Goal: Information Seeking & Learning: Learn about a topic

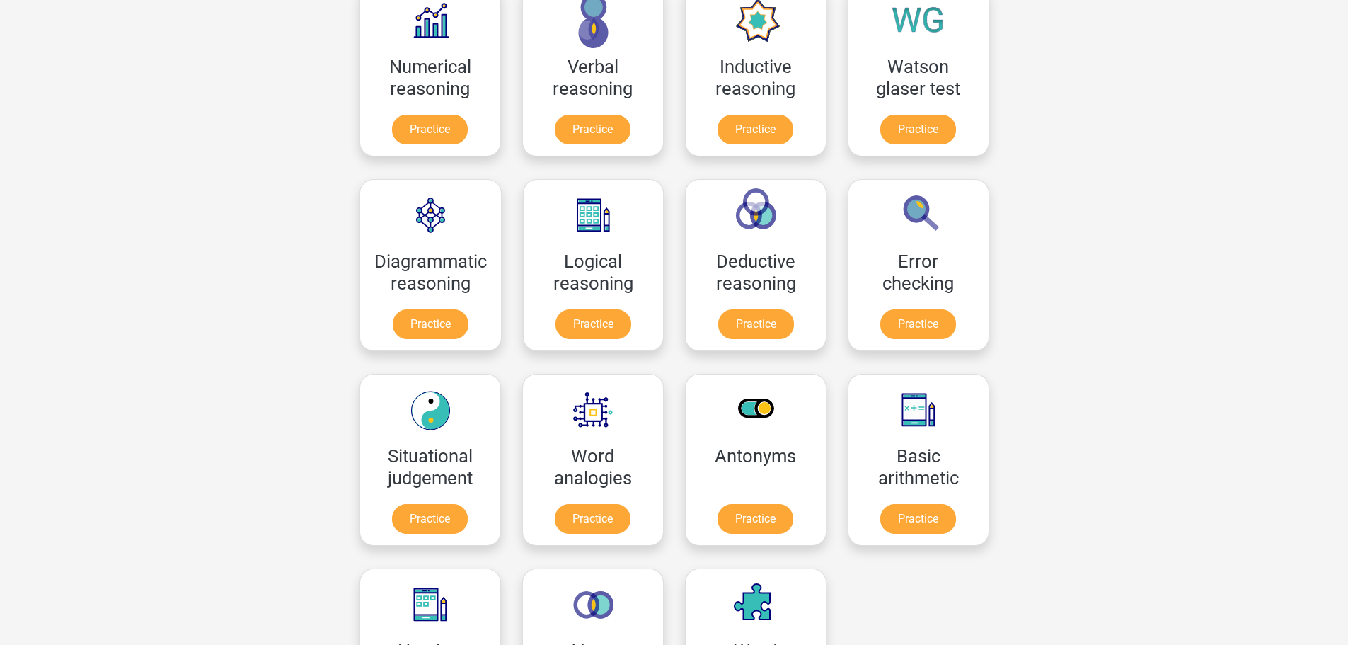
scroll to position [283, 0]
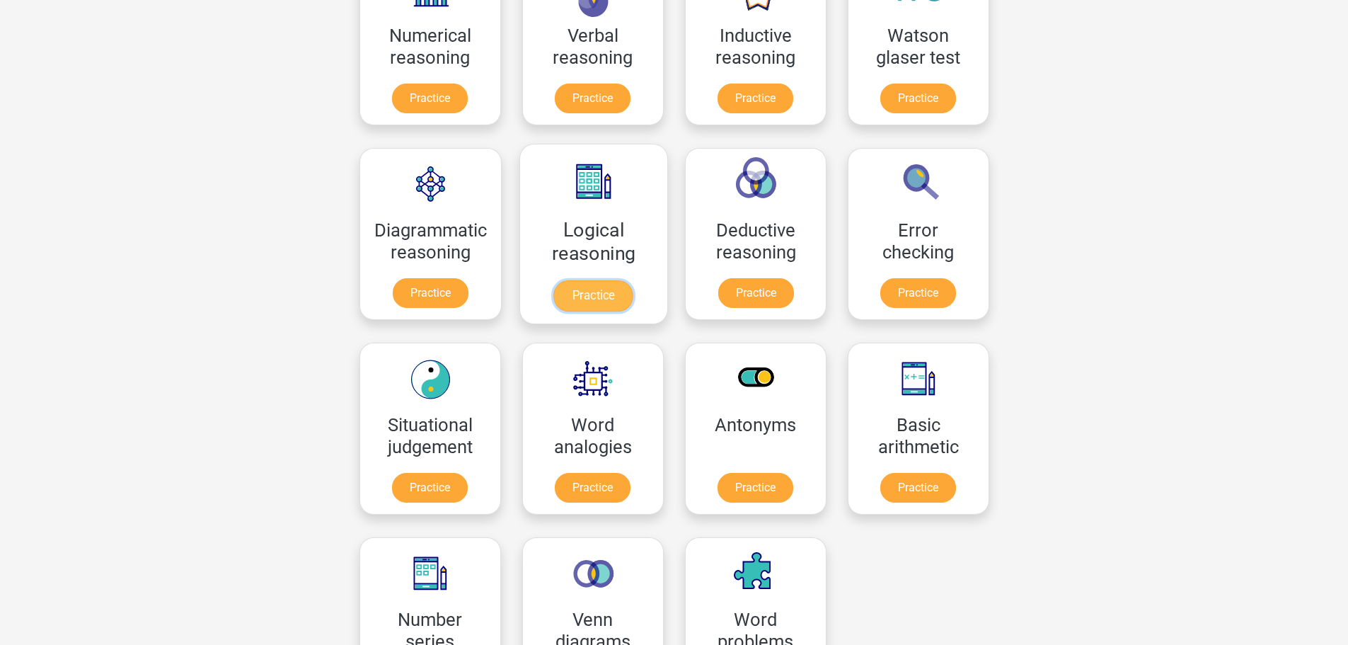
click at [603, 301] on link "Practice" at bounding box center [593, 295] width 79 height 31
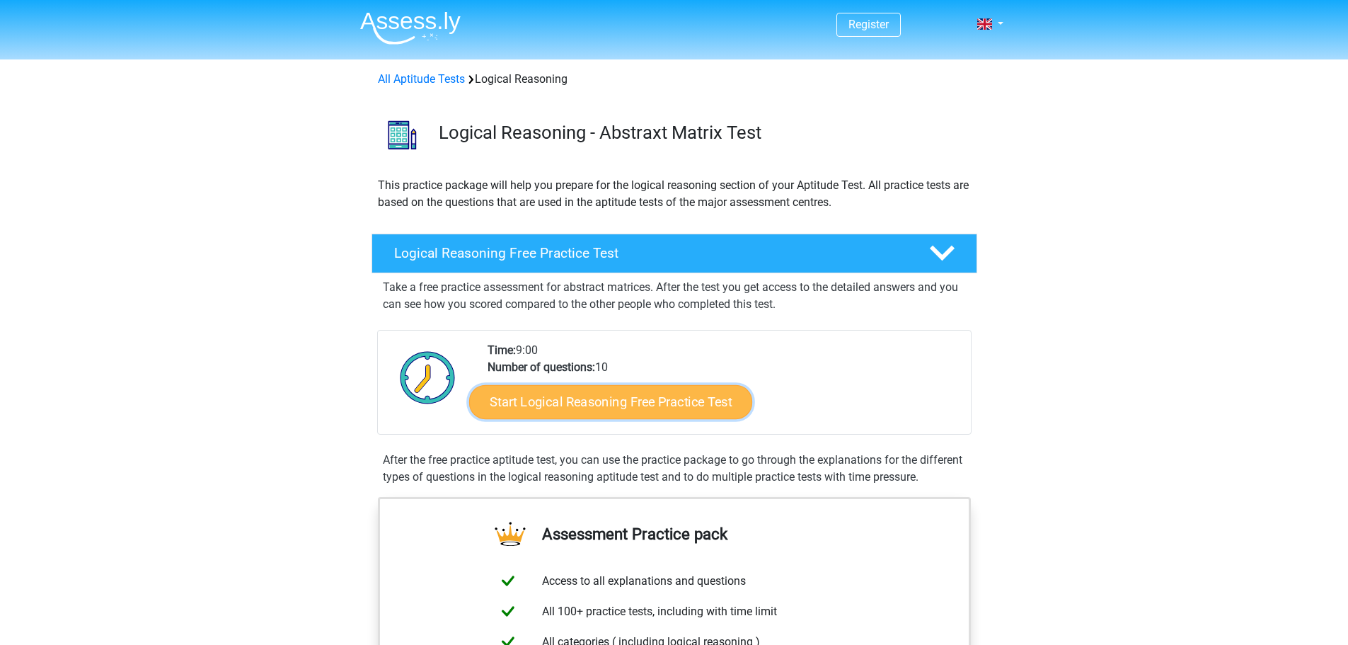
click at [665, 399] on link "Start Logical Reasoning Free Practice Test" at bounding box center [610, 401] width 283 height 34
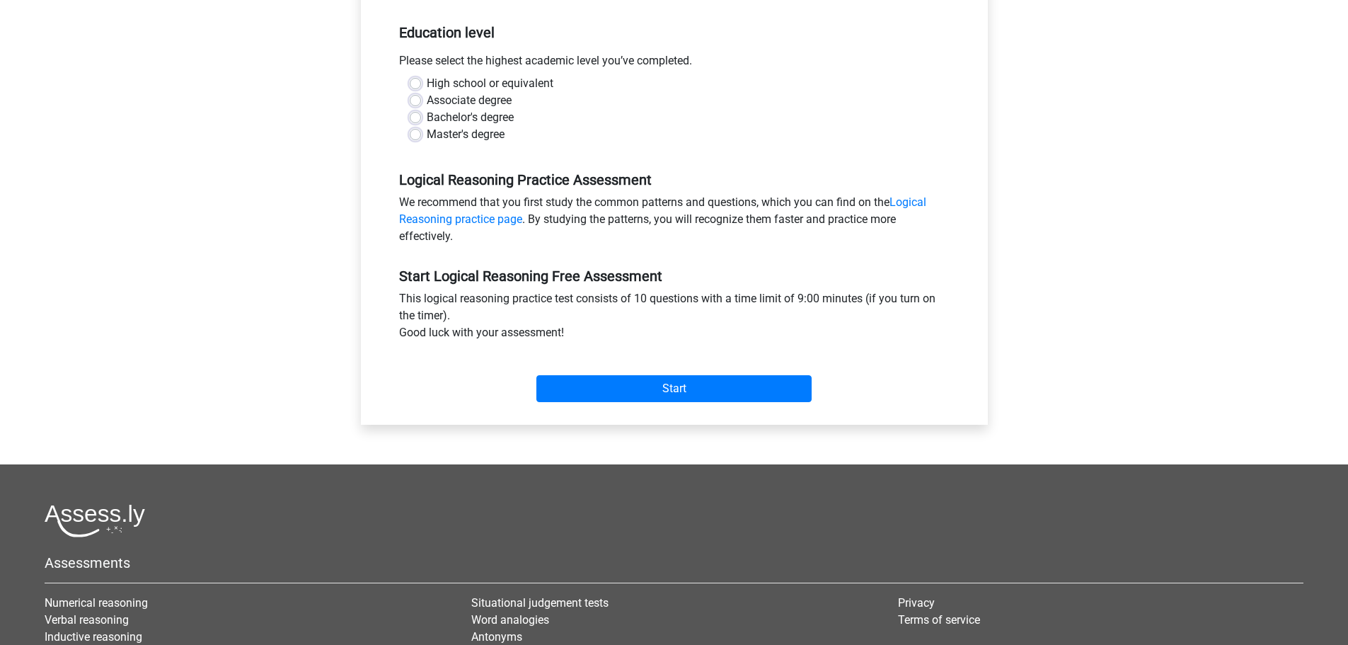
scroll to position [283, 0]
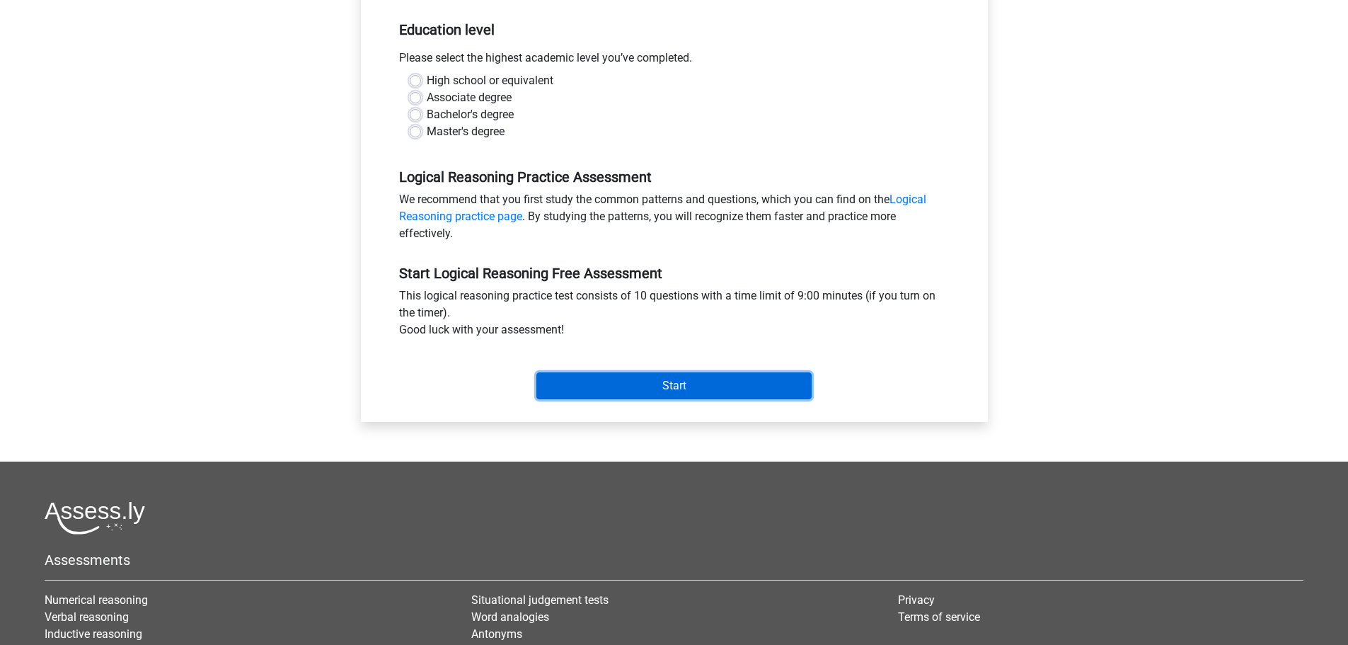
click at [701, 377] on input "Start" at bounding box center [674, 385] width 275 height 27
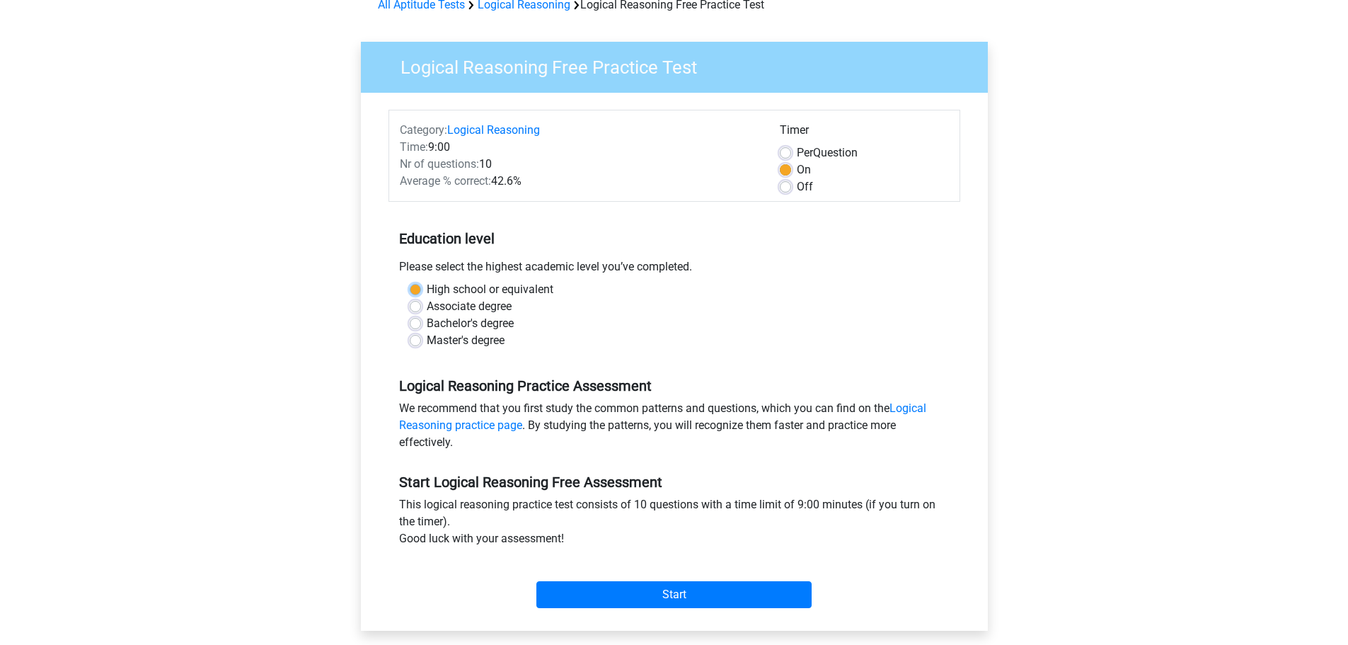
scroll to position [71, 0]
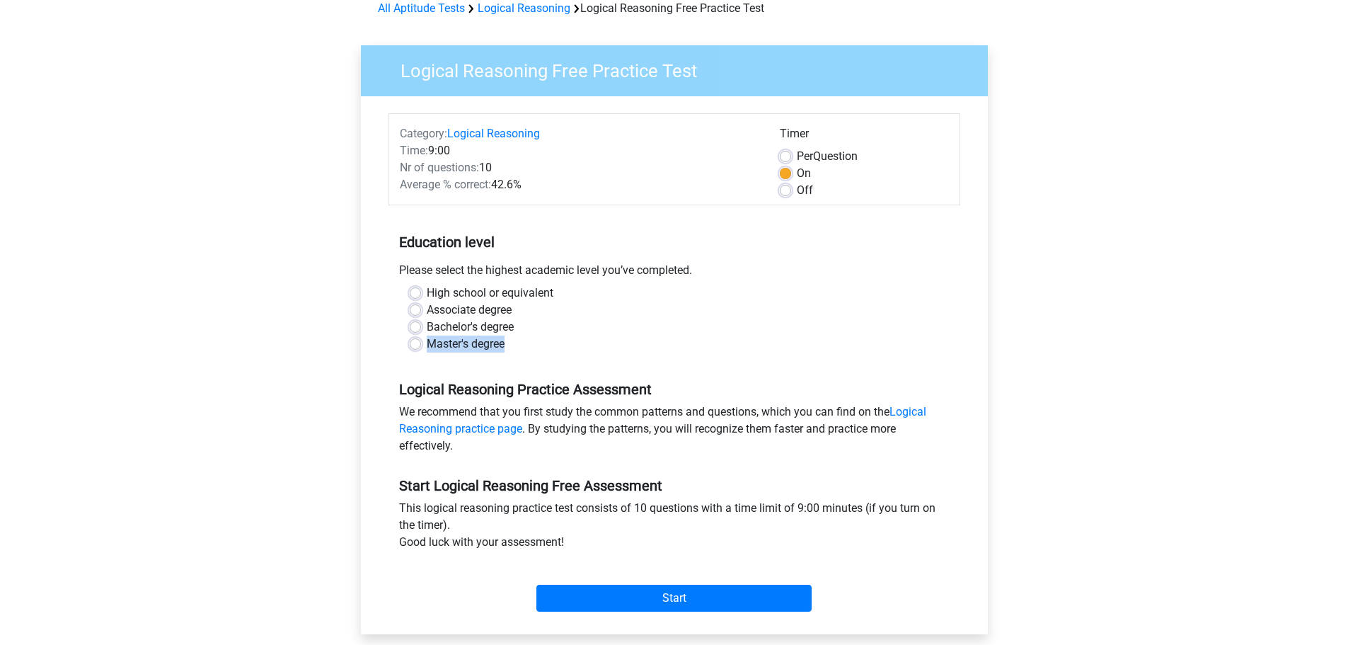
click at [678, 336] on div "High school or equivalent Associate degree Bachelor's degree Master's degree" at bounding box center [674, 319] width 551 height 68
click at [493, 350] on label "Master's degree" at bounding box center [466, 344] width 78 height 17
click at [421, 350] on input "Master's degree" at bounding box center [415, 343] width 11 height 14
radio input "true"
click at [527, 292] on label "High school or equivalent" at bounding box center [490, 293] width 127 height 17
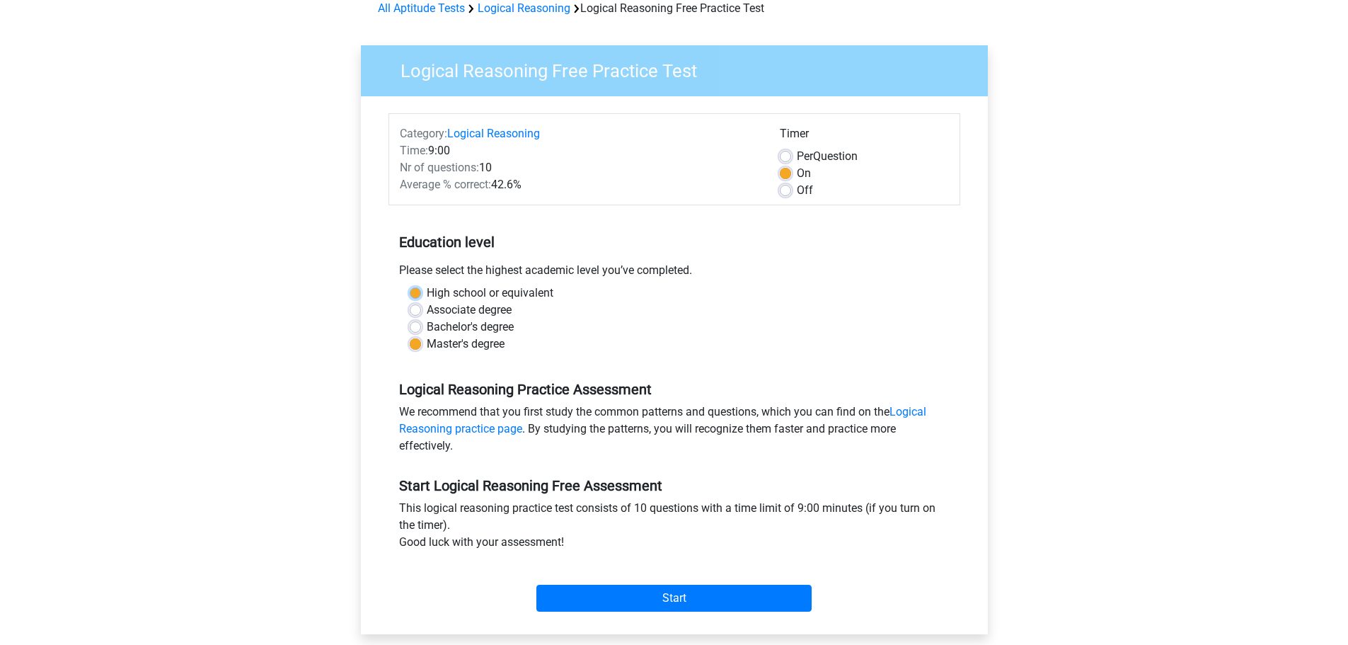
click at [421, 292] on input "High school or equivalent" at bounding box center [415, 292] width 11 height 14
radio input "true"
click at [493, 331] on label "Bachelor's degree" at bounding box center [470, 327] width 87 height 17
click at [421, 331] on input "Bachelor's degree" at bounding box center [415, 326] width 11 height 14
radio input "true"
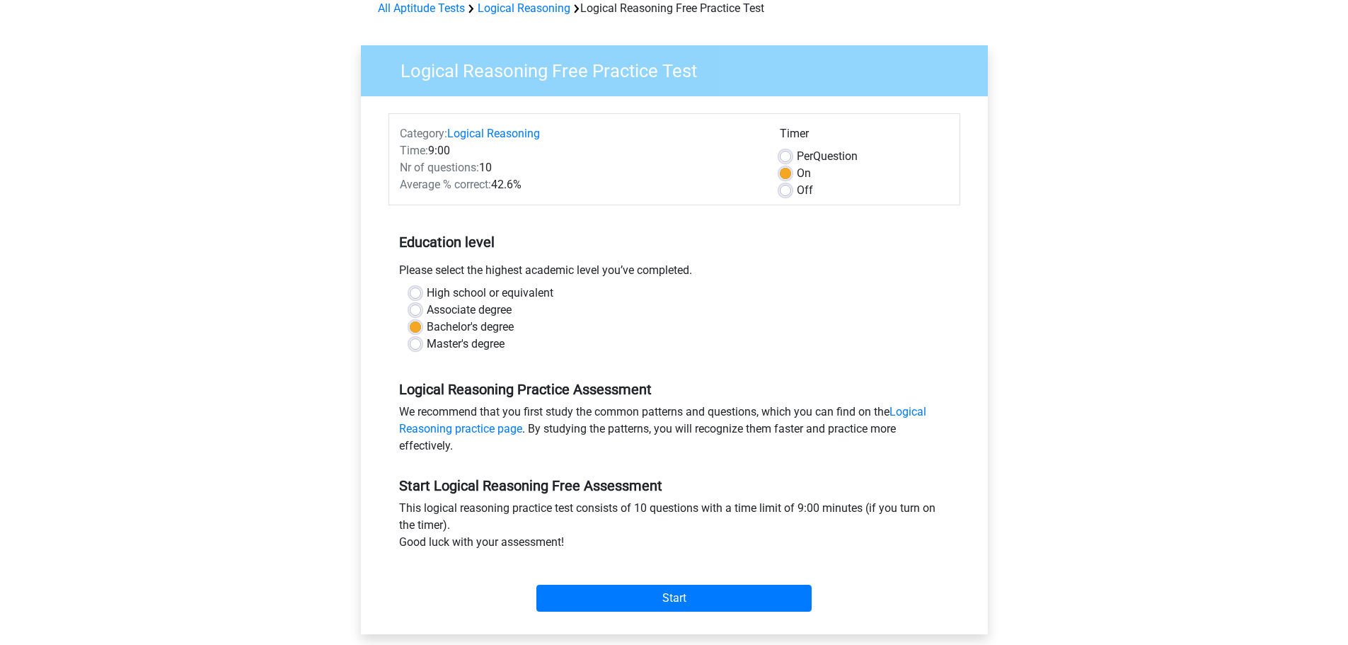
click at [487, 344] on label "Master's degree" at bounding box center [466, 344] width 78 height 17
click at [421, 344] on input "Master's degree" at bounding box center [415, 343] width 11 height 14
radio input "true"
click at [635, 606] on input "Start" at bounding box center [674, 598] width 275 height 27
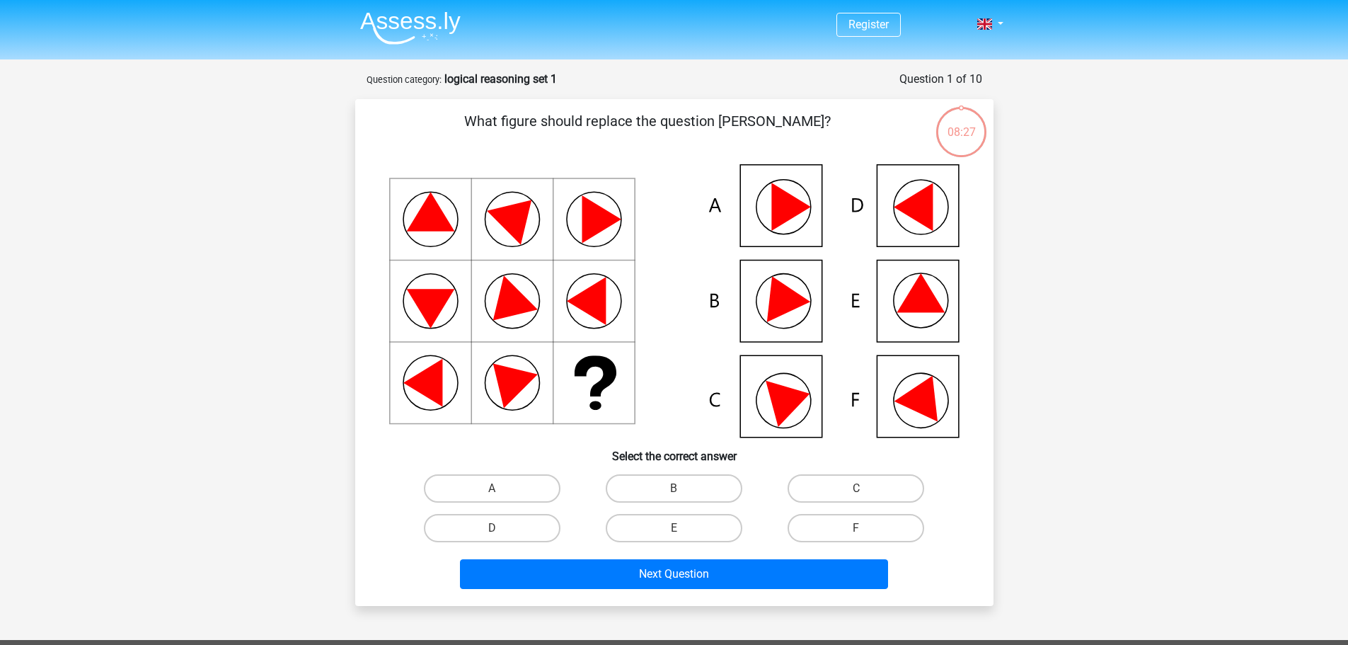
click at [926, 223] on icon at bounding box center [913, 207] width 39 height 48
click at [919, 217] on icon at bounding box center [913, 207] width 39 height 48
click at [515, 524] on label "D" at bounding box center [492, 528] width 137 height 28
click at [501, 528] on input "D" at bounding box center [496, 532] width 9 height 9
radio input "true"
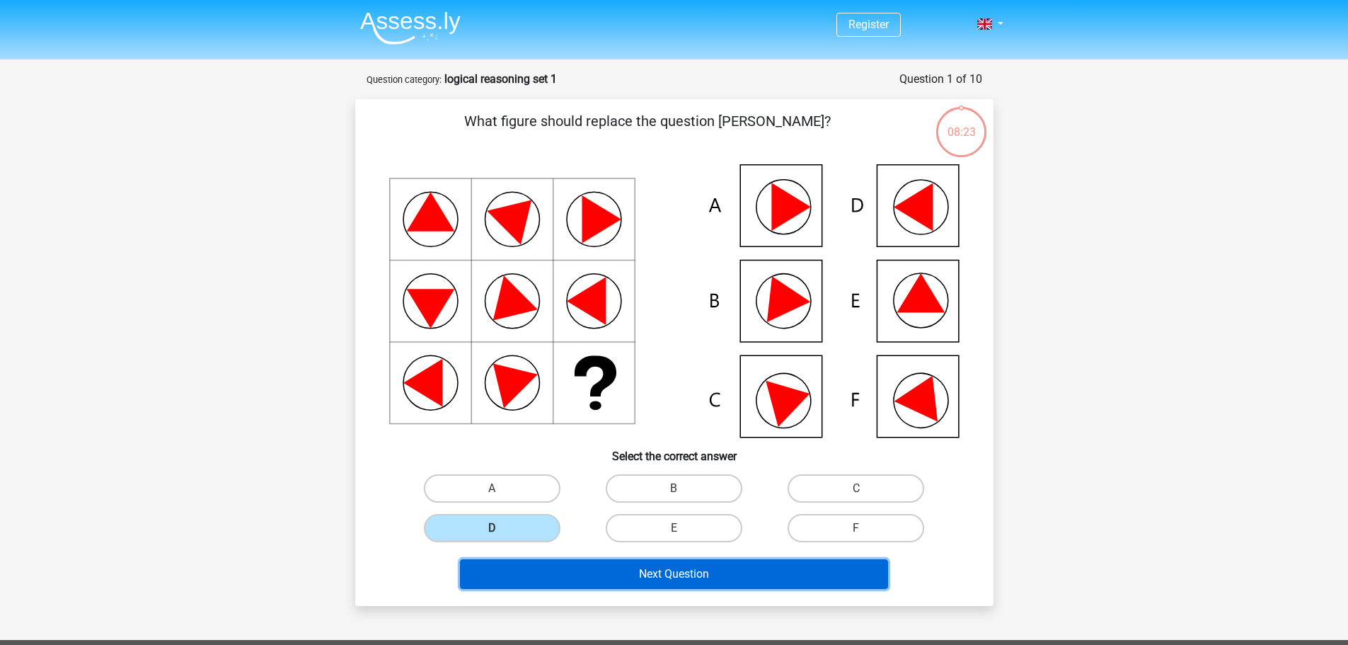
click at [647, 572] on button "Next Question" at bounding box center [674, 574] width 428 height 30
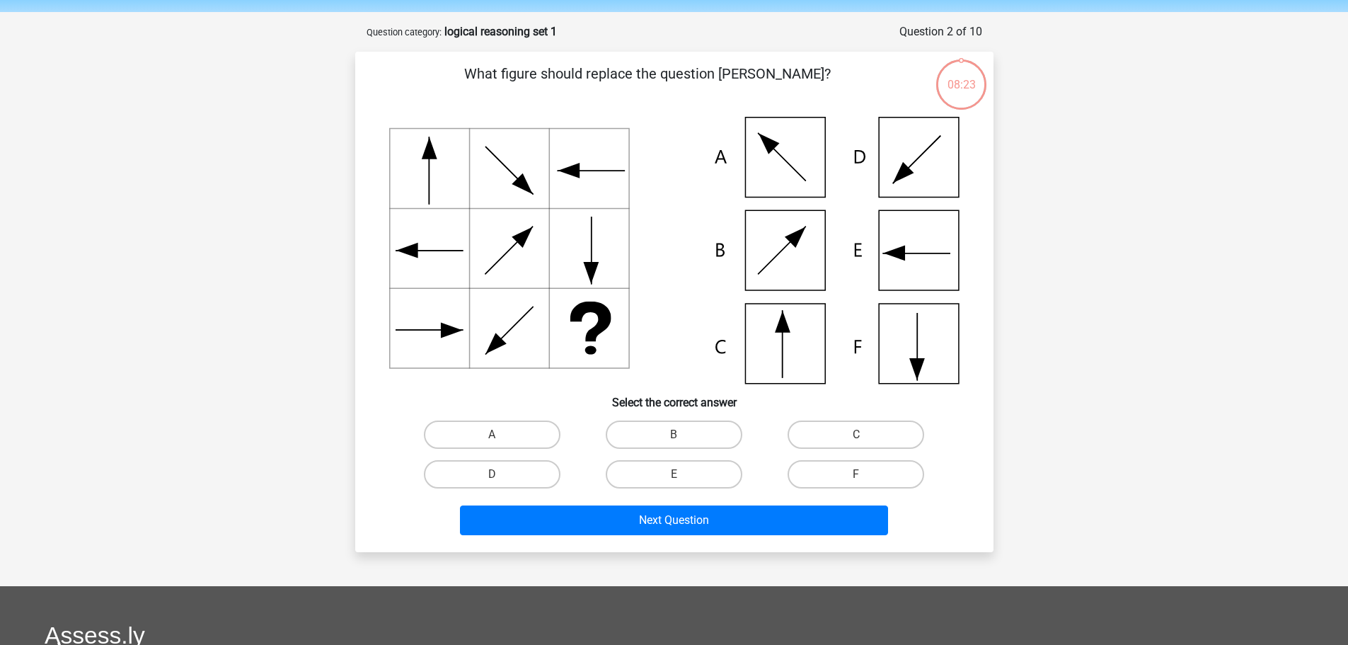
scroll to position [71, 0]
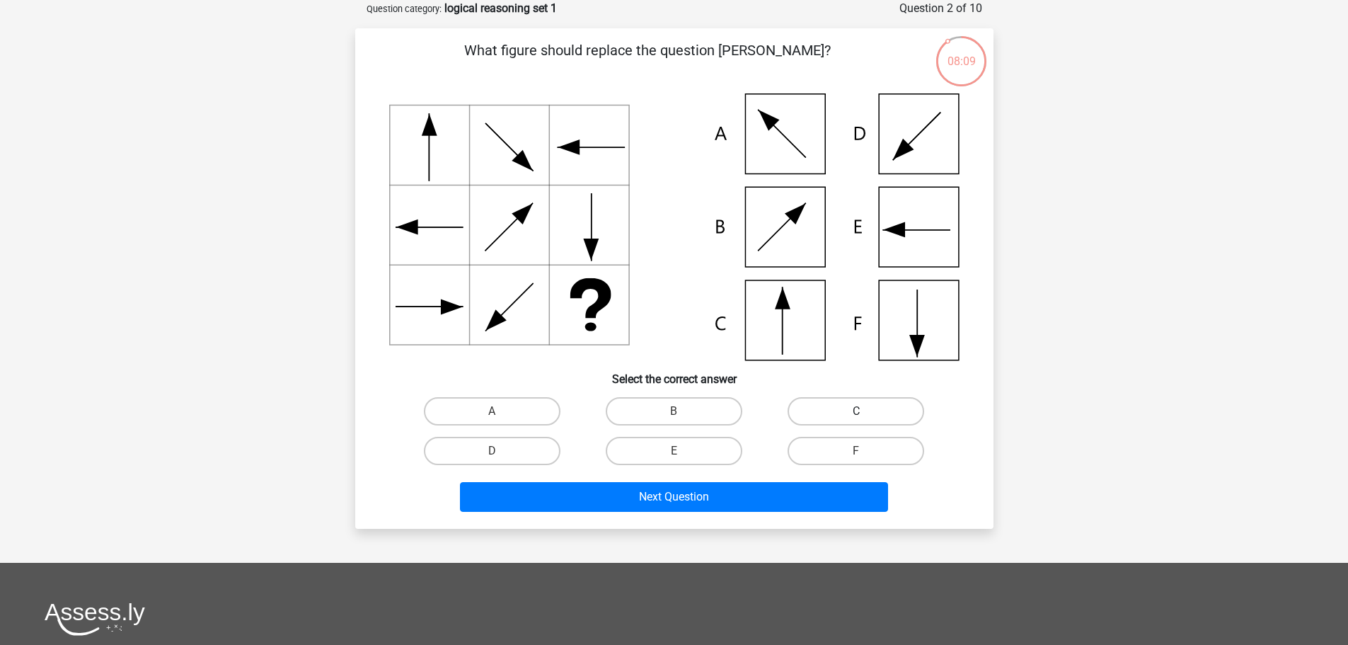
click at [883, 403] on label "C" at bounding box center [856, 411] width 137 height 28
click at [866, 411] on input "C" at bounding box center [860, 415] width 9 height 9
radio input "true"
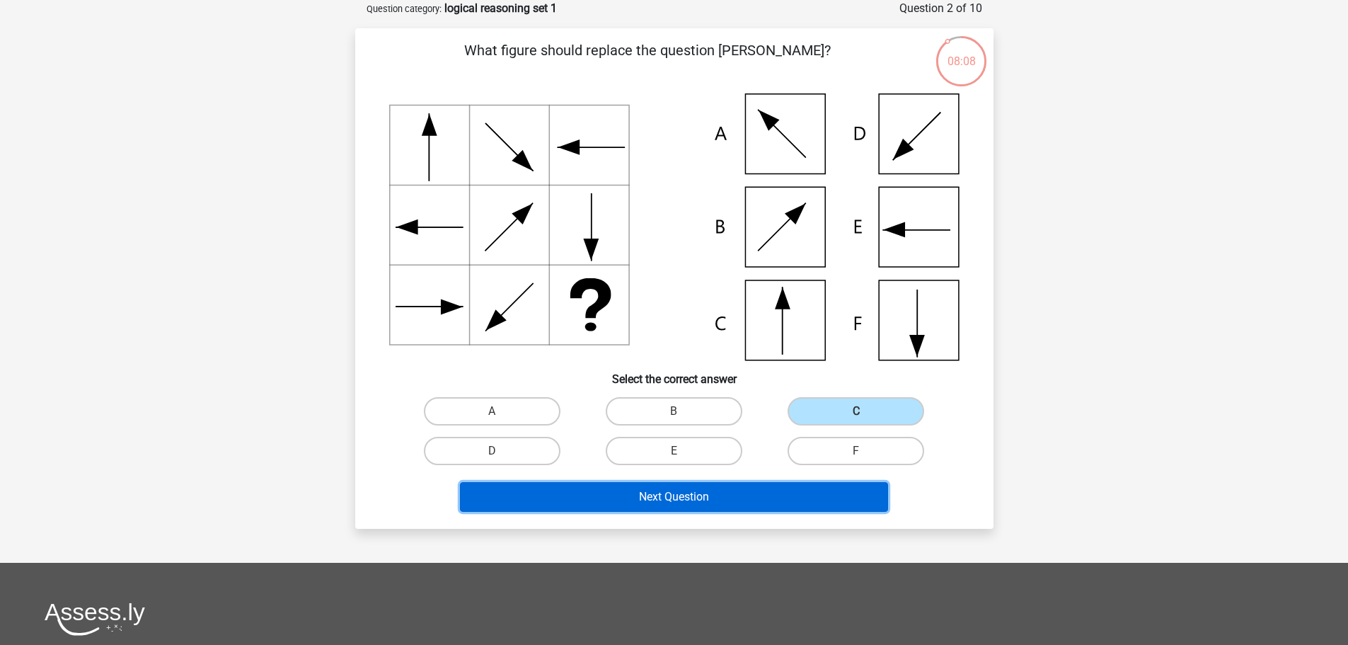
click at [680, 494] on button "Next Question" at bounding box center [674, 497] width 428 height 30
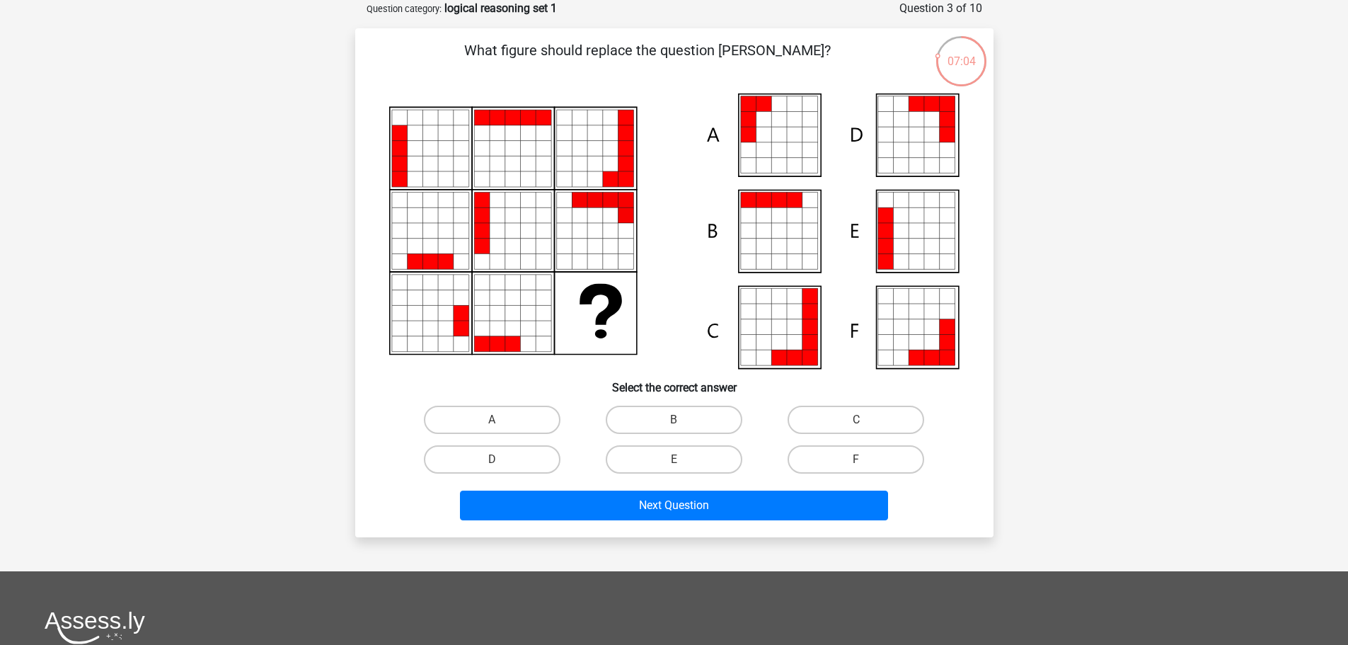
click at [913, 242] on icon at bounding box center [917, 247] width 16 height 16
click at [672, 452] on label "E" at bounding box center [674, 459] width 137 height 28
click at [674, 459] on input "E" at bounding box center [678, 463] width 9 height 9
radio input "true"
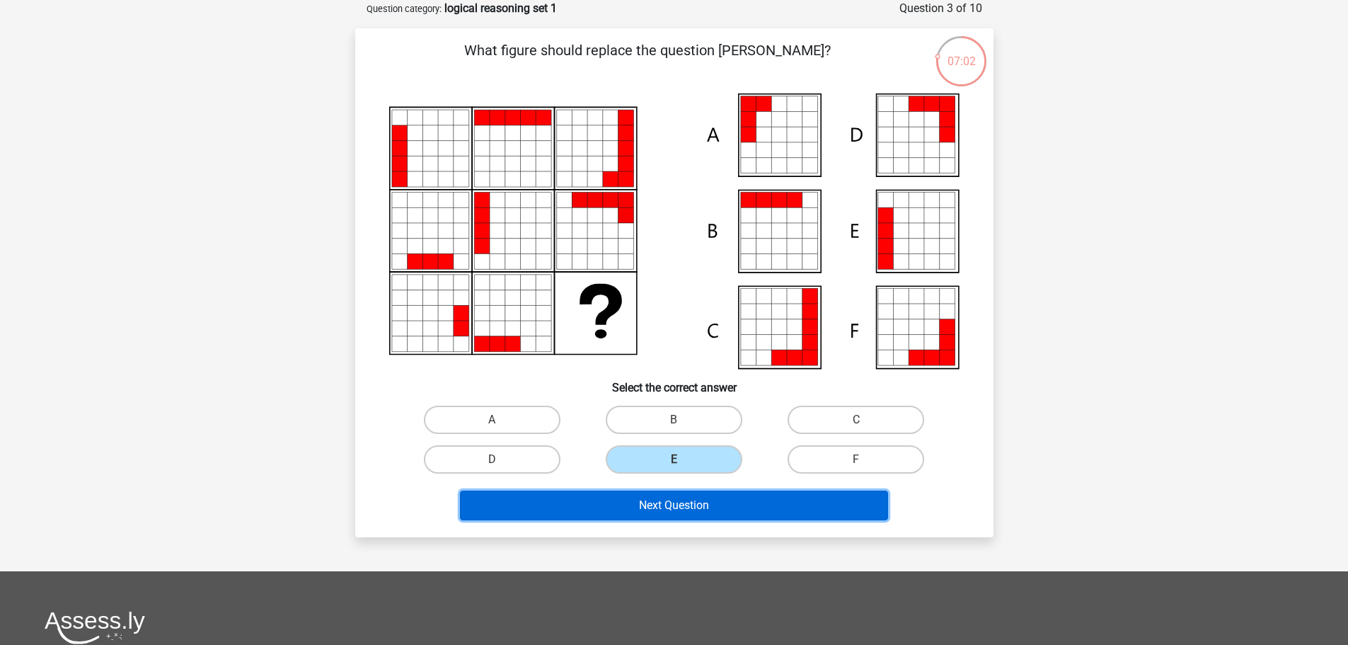
click at [681, 520] on div "Next Question" at bounding box center [674, 508] width 546 height 35
click at [720, 505] on button "Next Question" at bounding box center [674, 506] width 428 height 30
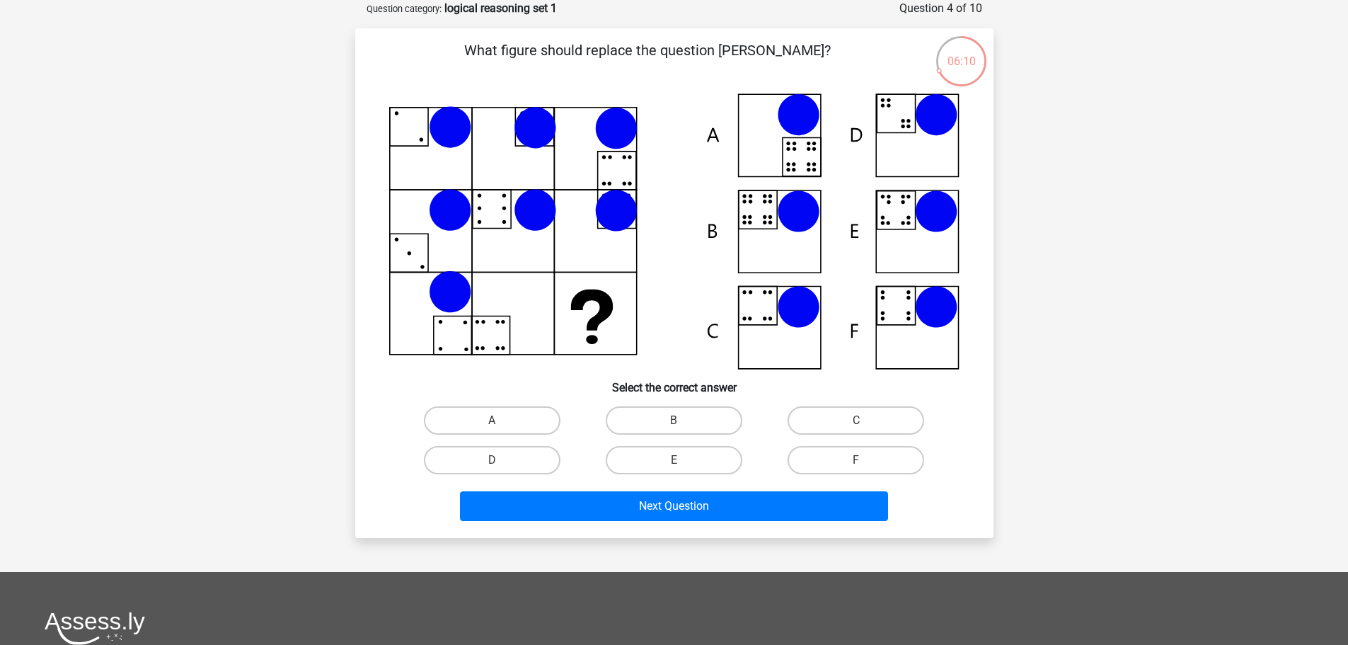
click at [904, 214] on icon at bounding box center [674, 231] width 571 height 276
click at [669, 470] on label "E" at bounding box center [674, 460] width 137 height 28
click at [674, 469] on input "E" at bounding box center [678, 464] width 9 height 9
radio input "true"
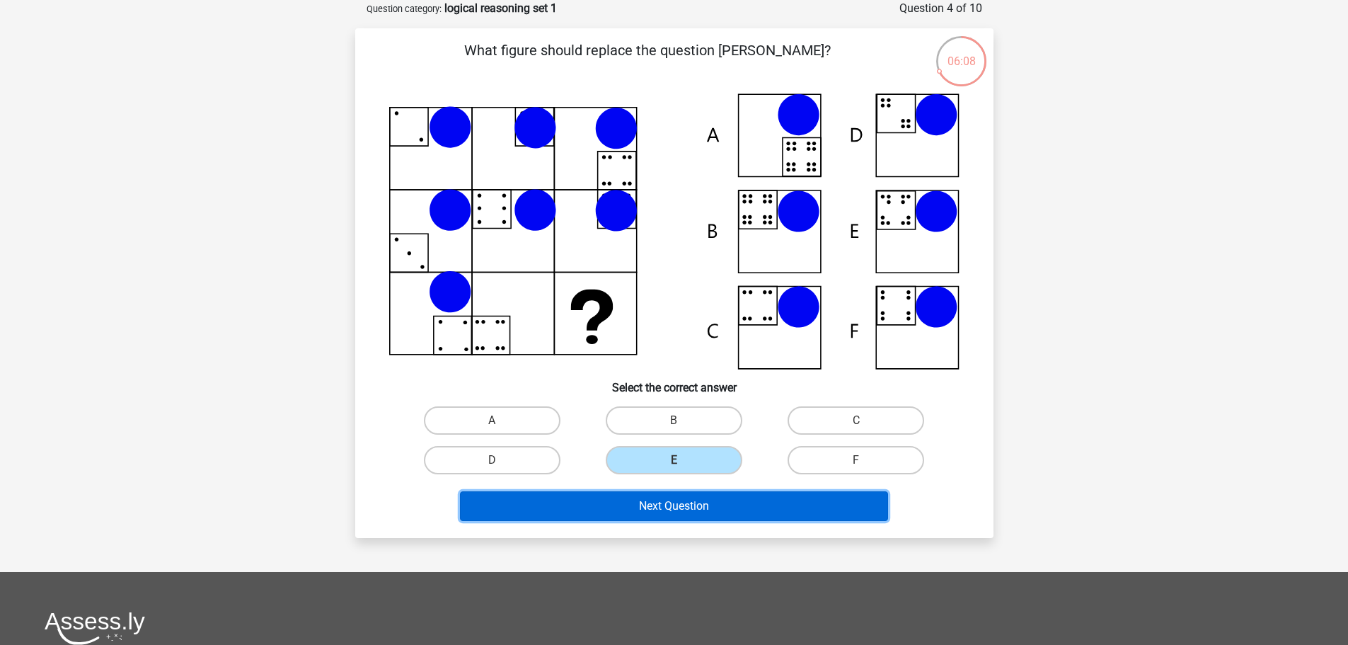
click at [666, 508] on button "Next Question" at bounding box center [674, 506] width 428 height 30
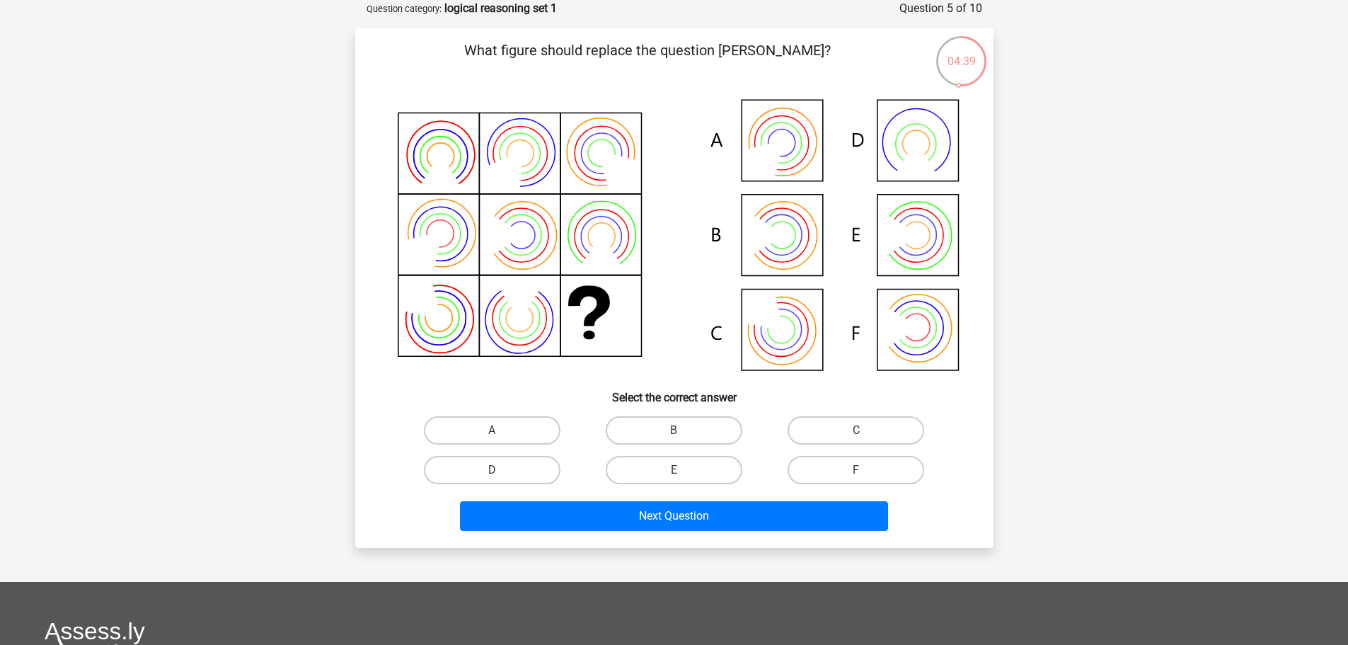
click at [786, 248] on icon at bounding box center [674, 236] width 571 height 286
click at [686, 425] on label "B" at bounding box center [674, 430] width 137 height 28
click at [683, 430] on input "B" at bounding box center [678, 434] width 9 height 9
radio input "true"
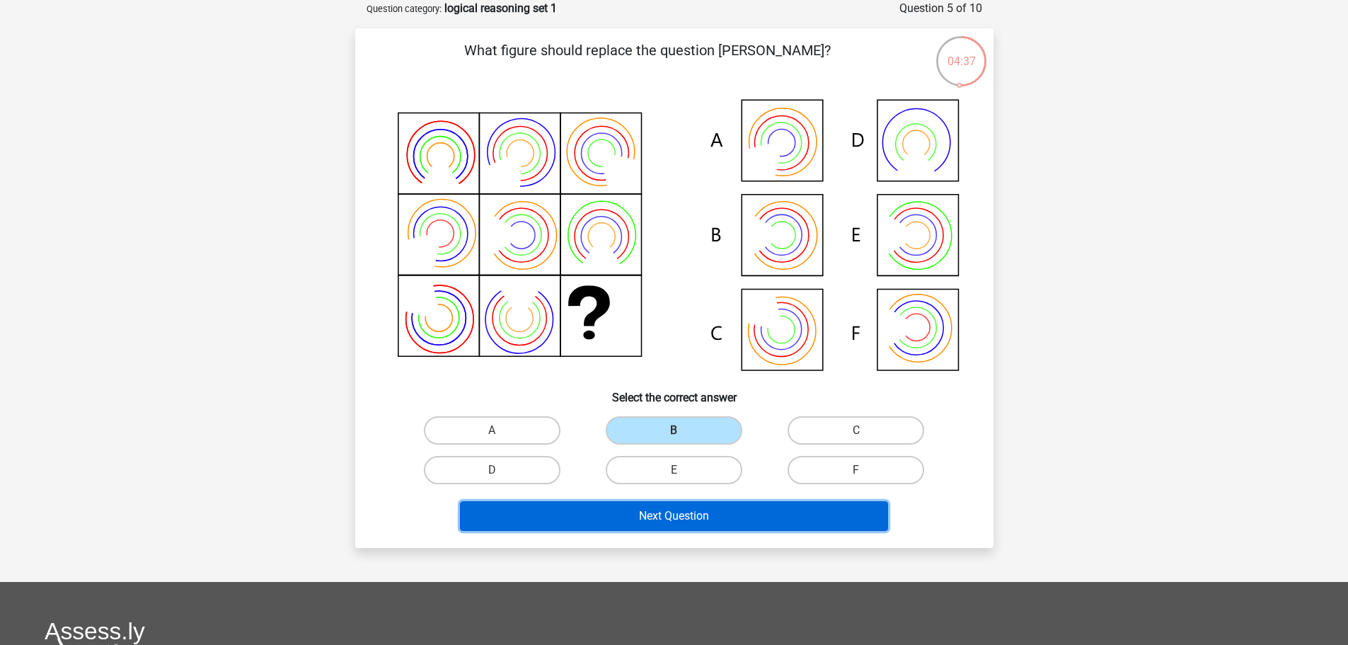
click at [675, 520] on button "Next Question" at bounding box center [674, 516] width 428 height 30
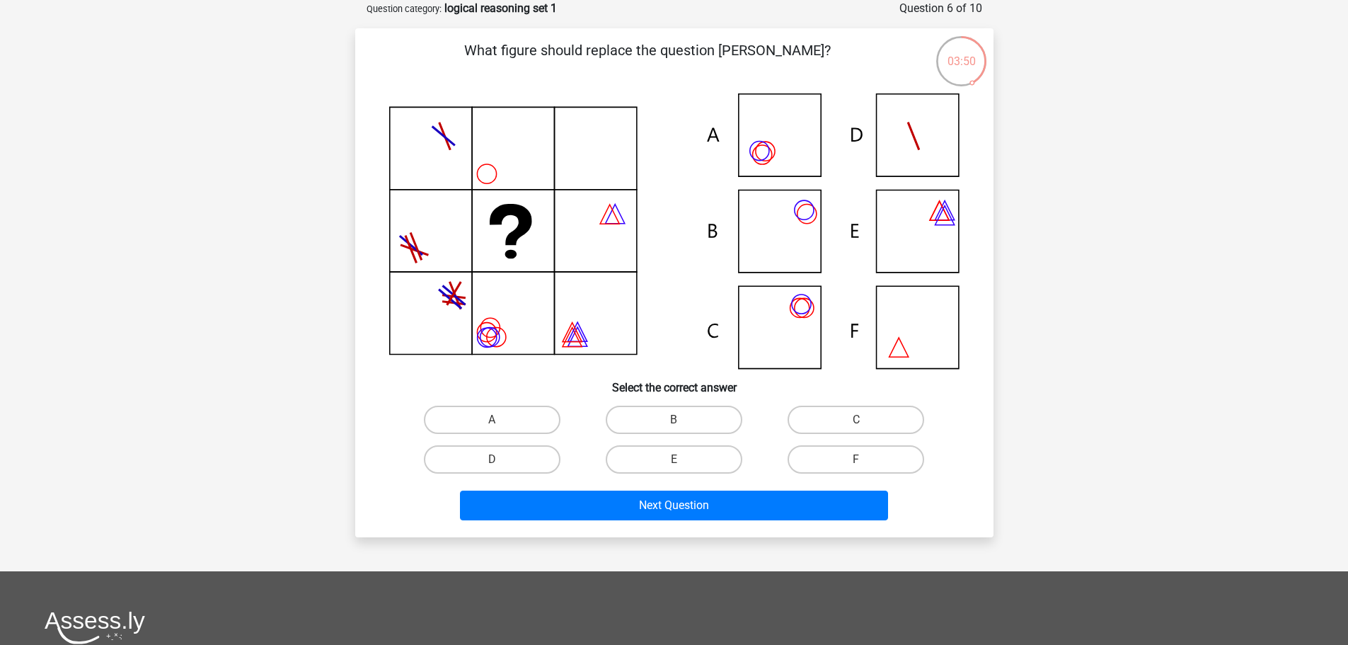
click at [912, 317] on icon at bounding box center [674, 230] width 571 height 275
click at [809, 450] on label "F" at bounding box center [856, 459] width 137 height 28
click at [856, 459] on input "F" at bounding box center [860, 463] width 9 height 9
radio input "true"
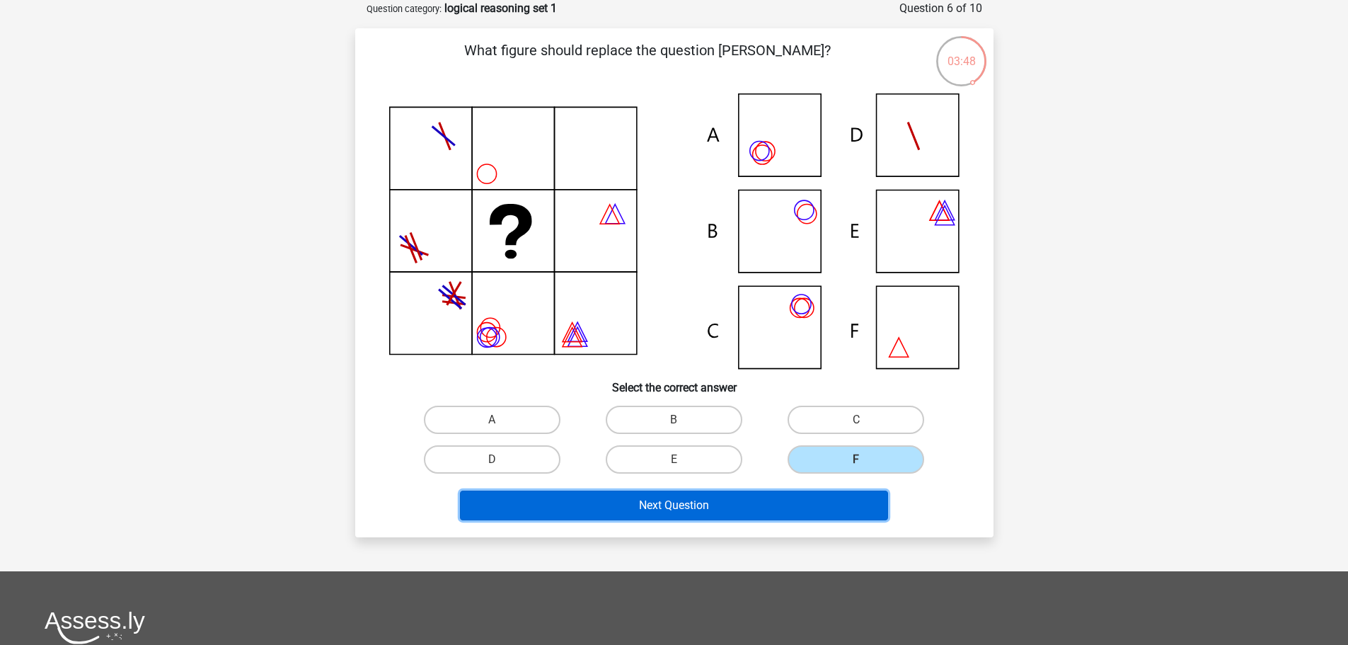
click at [800, 512] on button "Next Question" at bounding box center [674, 506] width 428 height 30
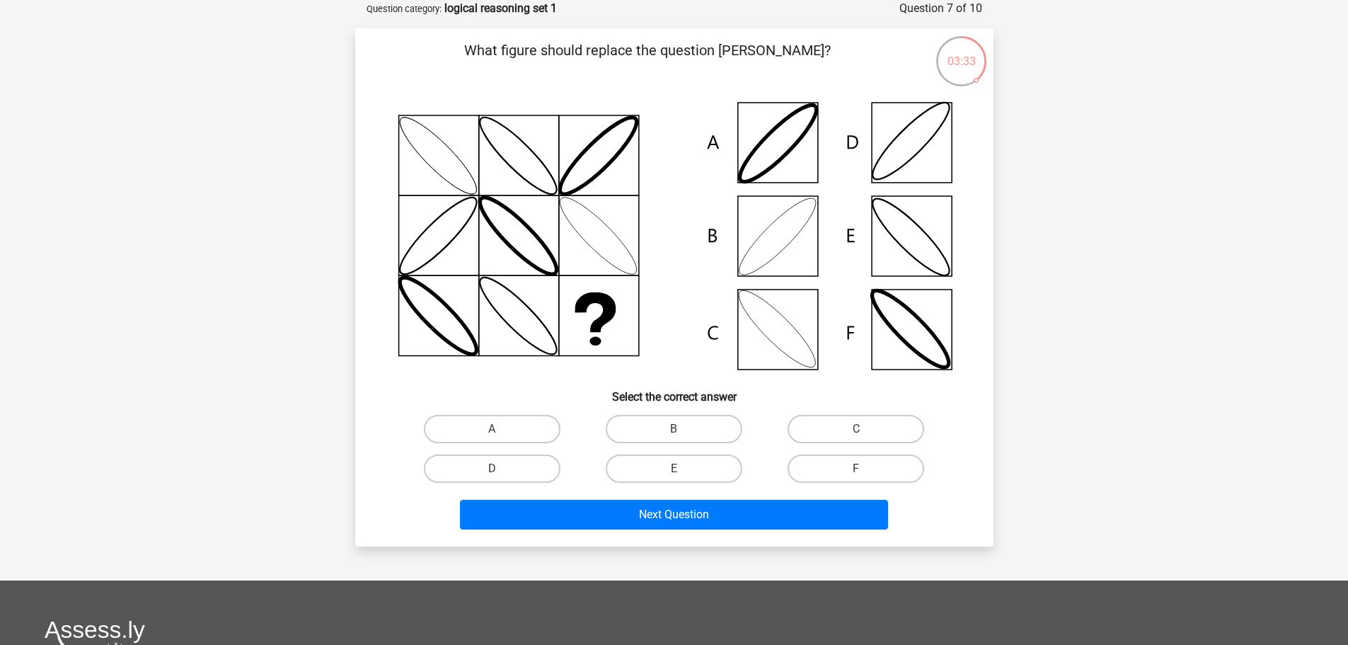
click at [767, 252] on icon at bounding box center [674, 235] width 571 height 285
click at [660, 428] on label "B" at bounding box center [674, 429] width 137 height 28
click at [674, 429] on input "B" at bounding box center [678, 433] width 9 height 9
radio input "true"
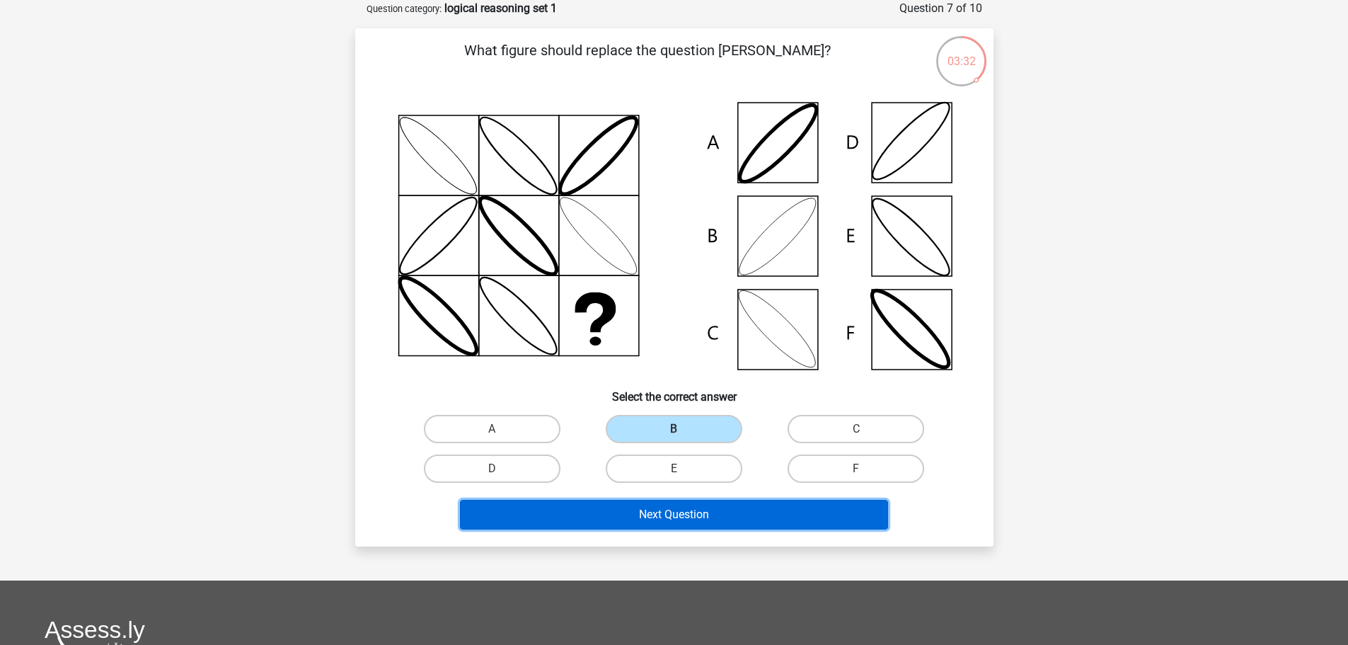
click at [687, 520] on button "Next Question" at bounding box center [674, 515] width 428 height 30
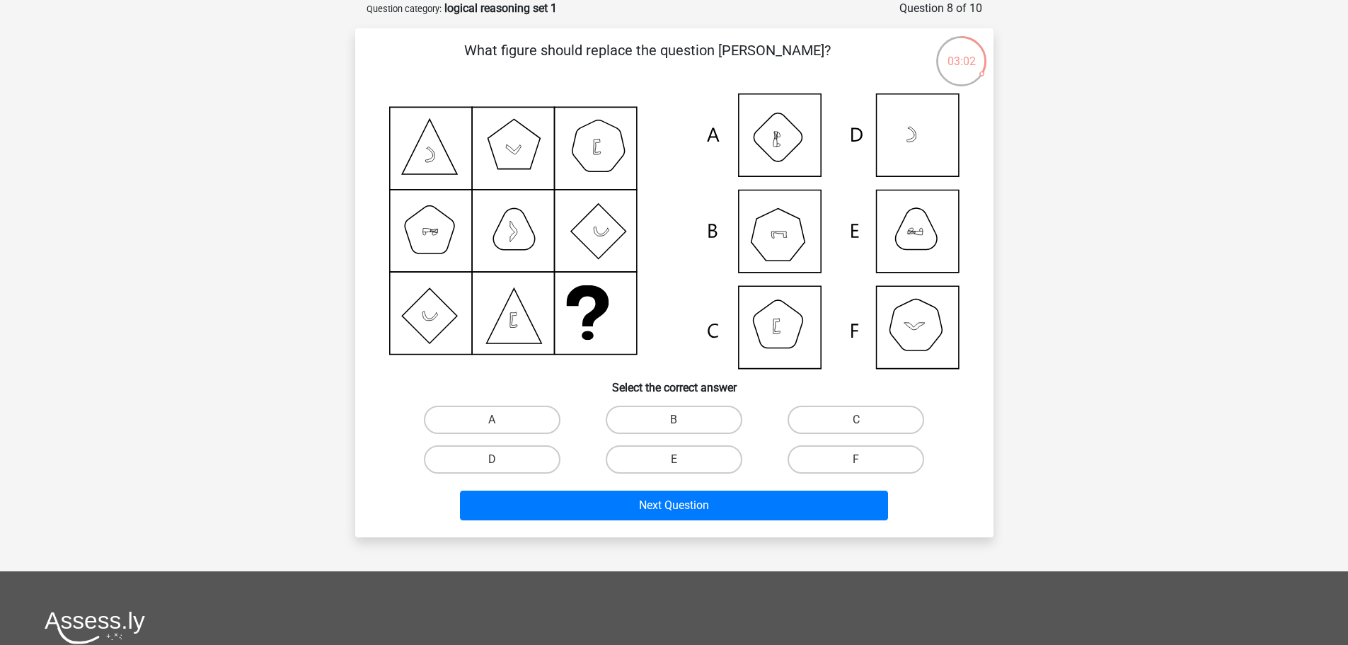
click at [930, 229] on icon at bounding box center [674, 230] width 571 height 275
drag, startPoint x: 711, startPoint y: 453, endPoint x: 706, endPoint y: 476, distance: 24.0
click at [711, 454] on label "E" at bounding box center [674, 459] width 137 height 28
click at [683, 459] on input "E" at bounding box center [678, 463] width 9 height 9
radio input "true"
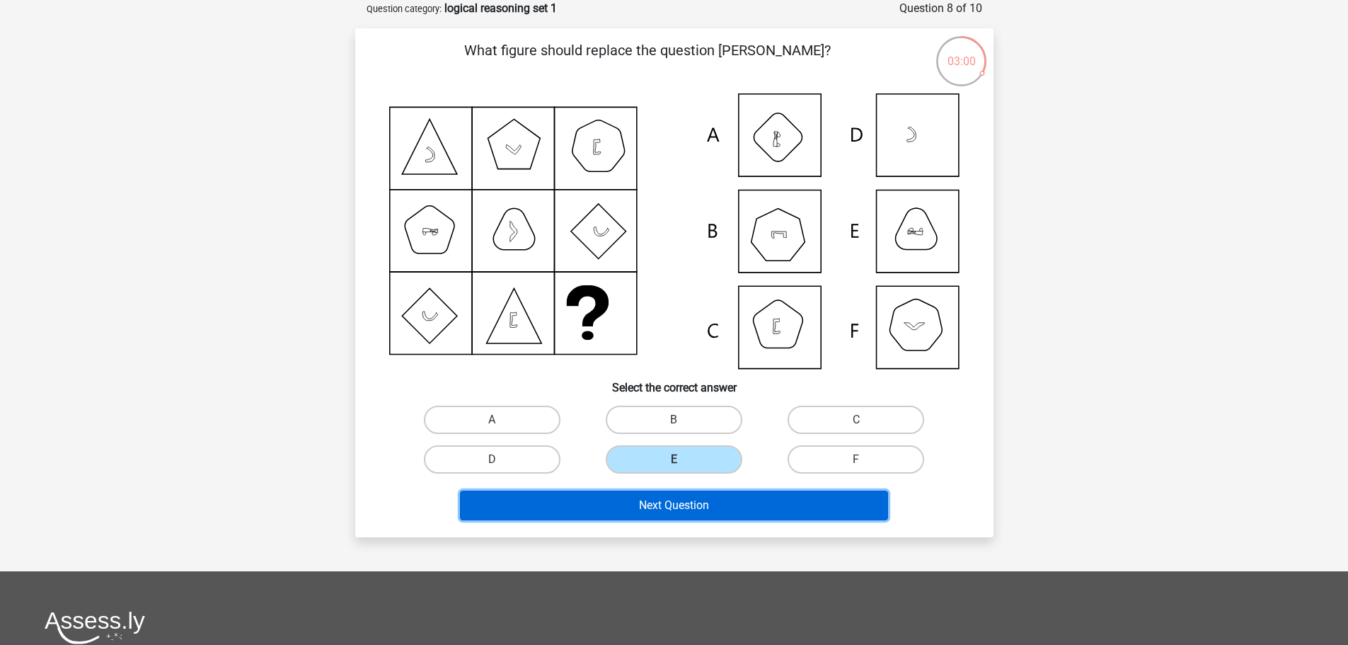
click at [701, 510] on button "Next Question" at bounding box center [674, 506] width 428 height 30
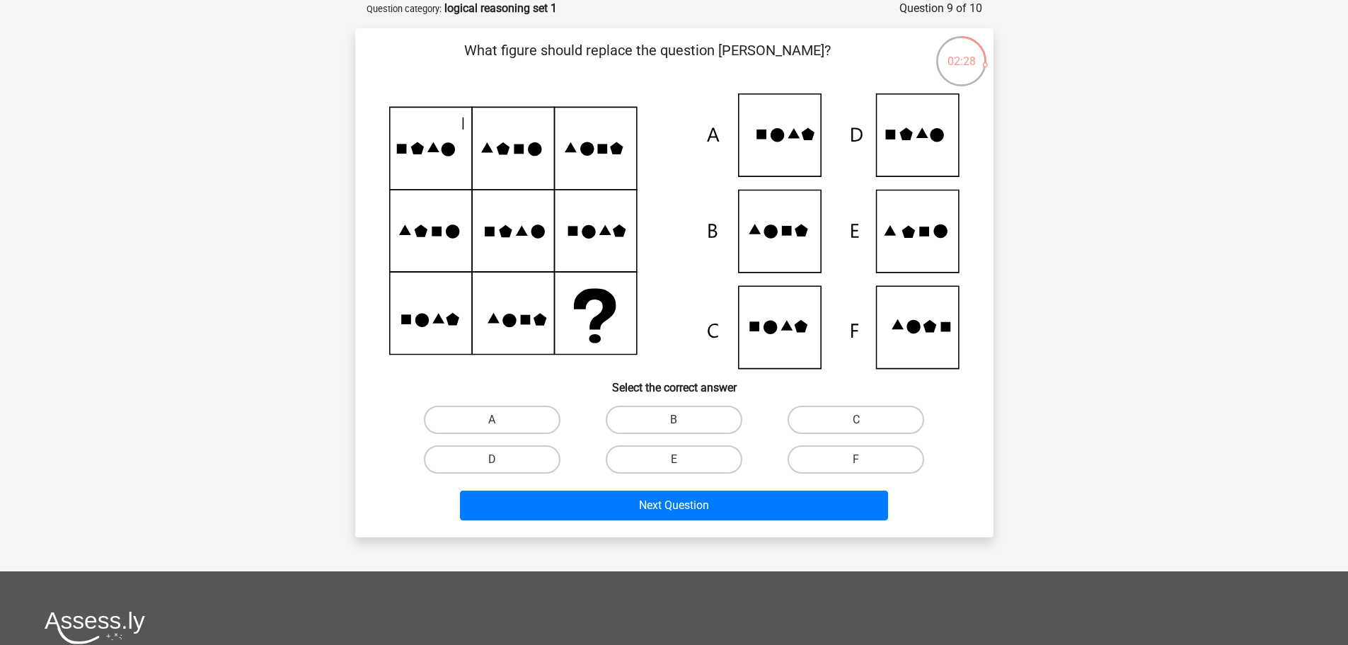
drag, startPoint x: 713, startPoint y: 454, endPoint x: 702, endPoint y: 489, distance: 36.3
click at [712, 456] on label "E" at bounding box center [674, 459] width 137 height 28
click at [683, 459] on input "E" at bounding box center [678, 463] width 9 height 9
radio input "true"
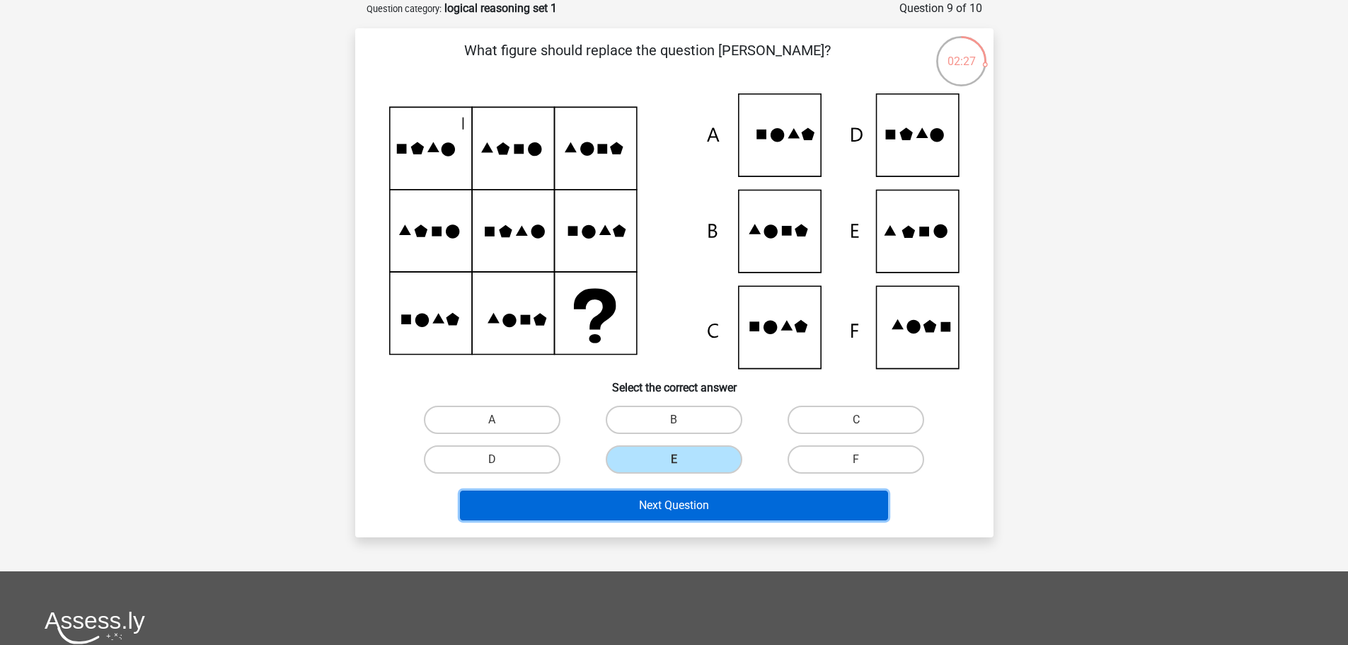
click at [701, 507] on button "Next Question" at bounding box center [674, 506] width 428 height 30
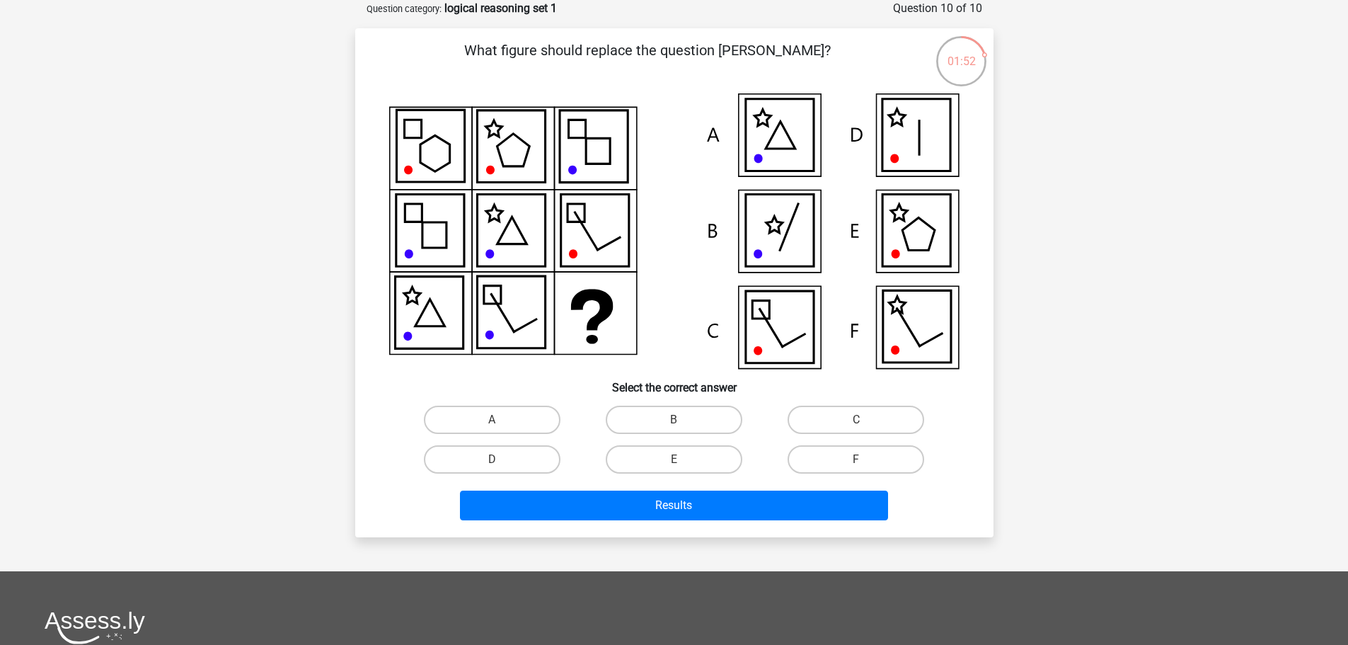
click at [790, 340] on icon at bounding box center [779, 327] width 68 height 72
click at [844, 417] on label "C" at bounding box center [856, 420] width 137 height 28
click at [856, 420] on input "C" at bounding box center [860, 424] width 9 height 9
radio input "true"
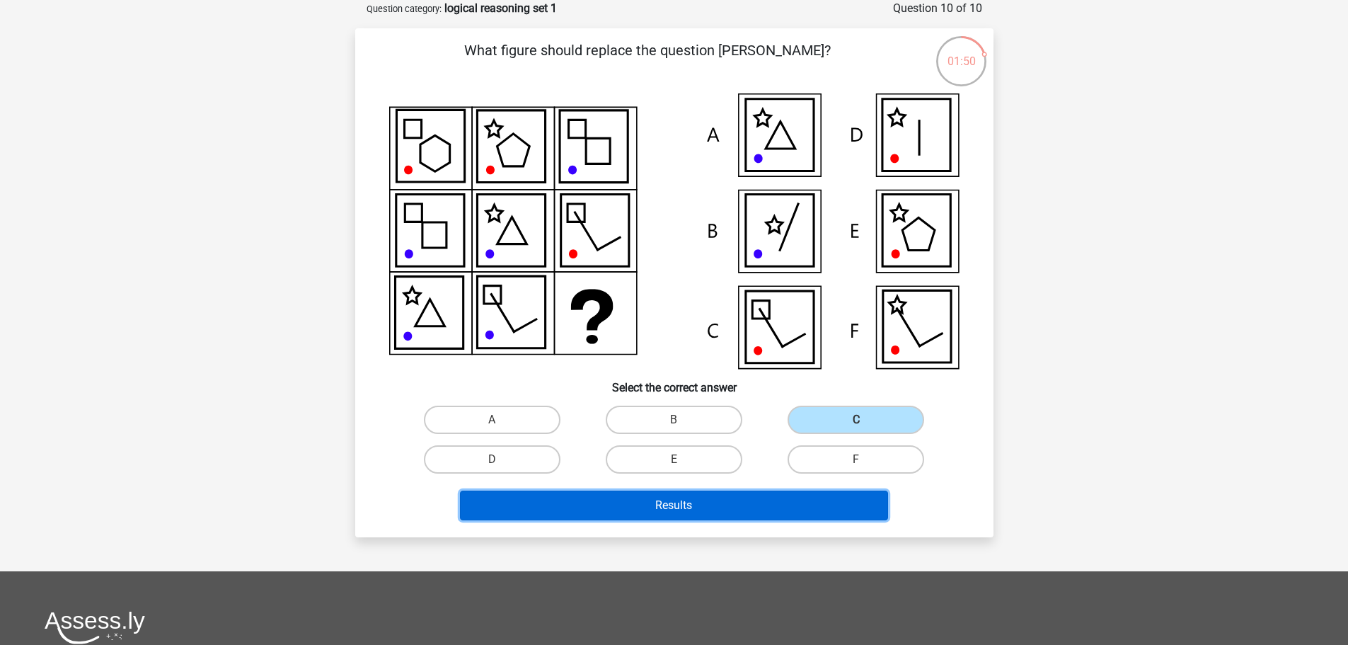
drag, startPoint x: 738, startPoint y: 494, endPoint x: 738, endPoint y: 501, distance: 7.1
click at [738, 495] on button "Results" at bounding box center [674, 506] width 428 height 30
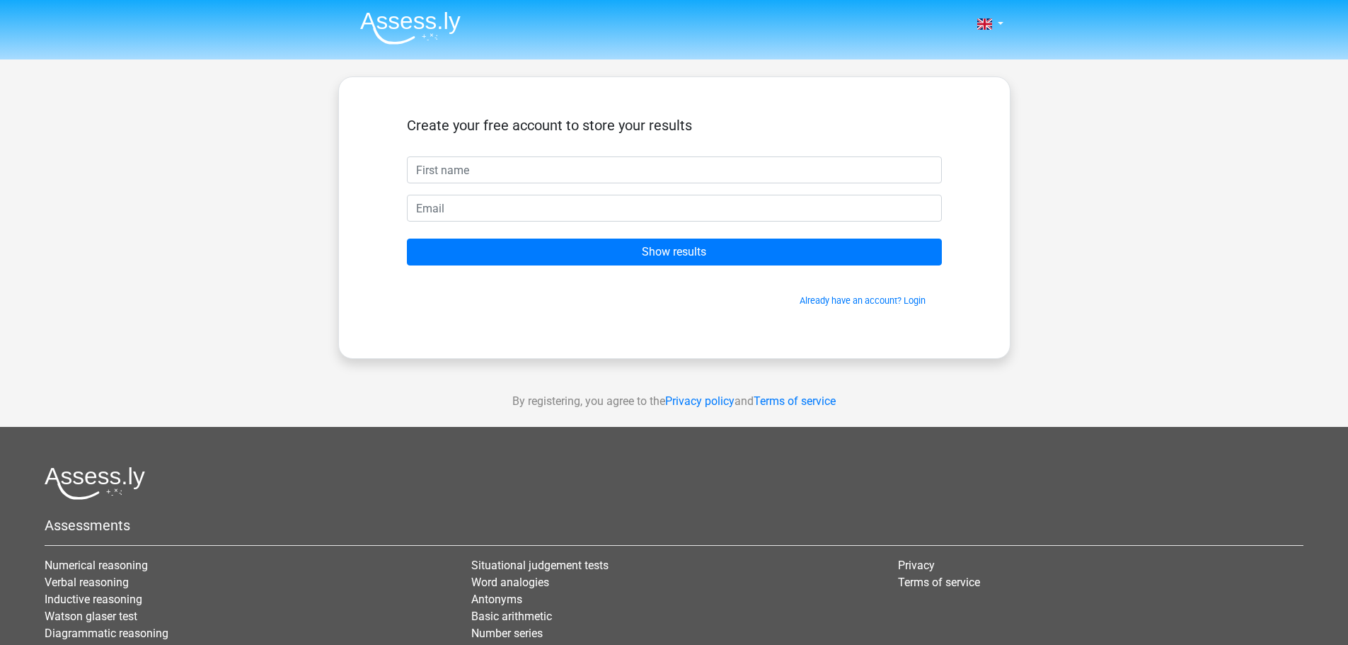
click at [623, 173] on input "text" at bounding box center [674, 169] width 535 height 27
type input "Waltteri"
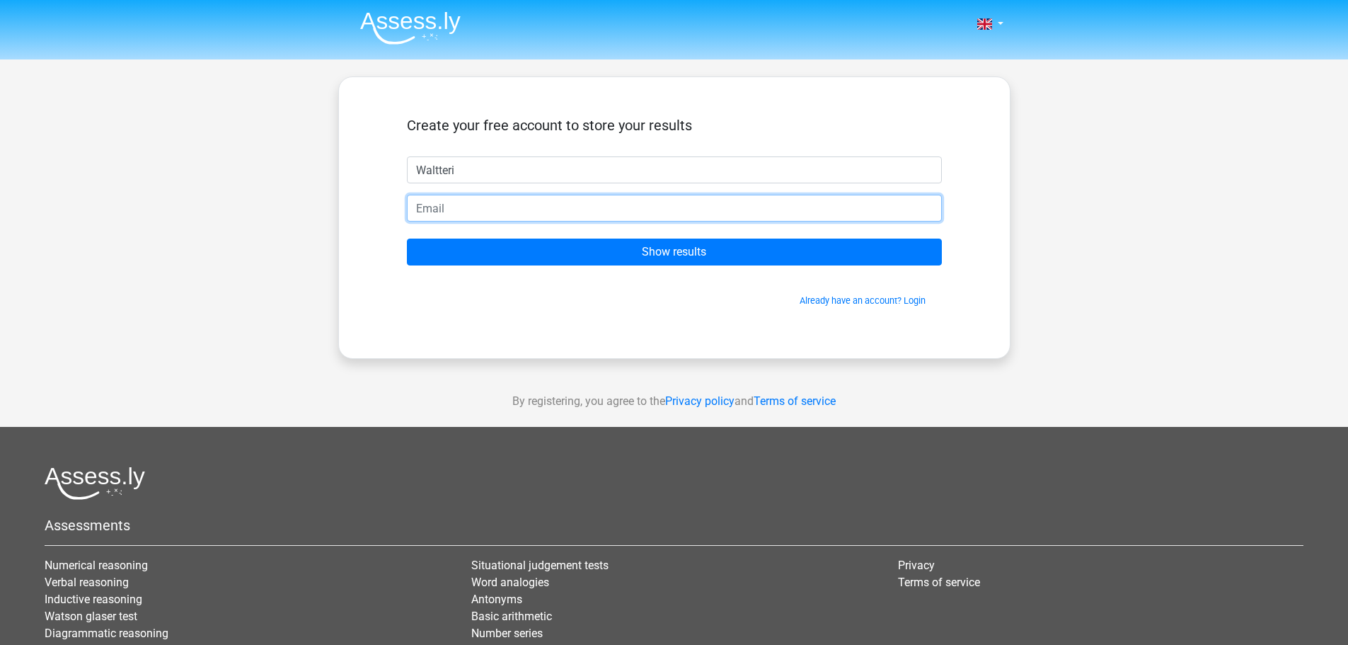
click at [512, 207] on input "email" at bounding box center [674, 208] width 535 height 27
type input "[EMAIL_ADDRESS][DOMAIN_NAME]"
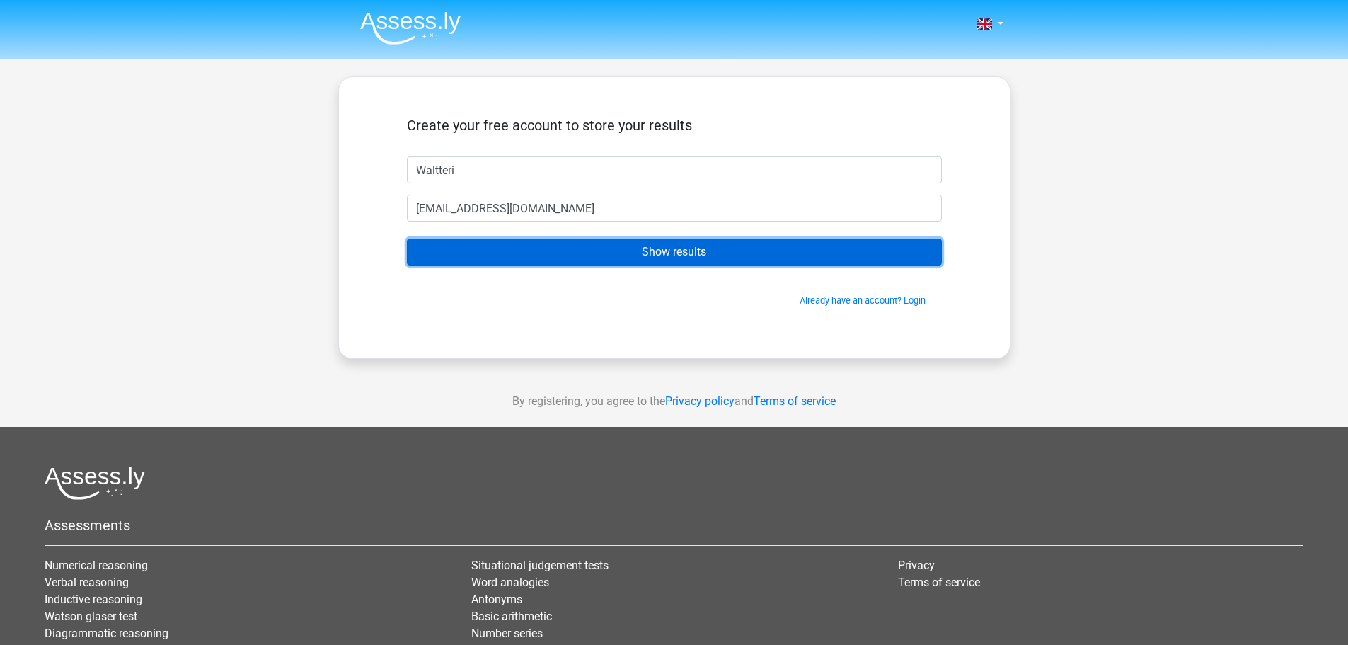
click at [515, 251] on input "Show results" at bounding box center [674, 252] width 535 height 27
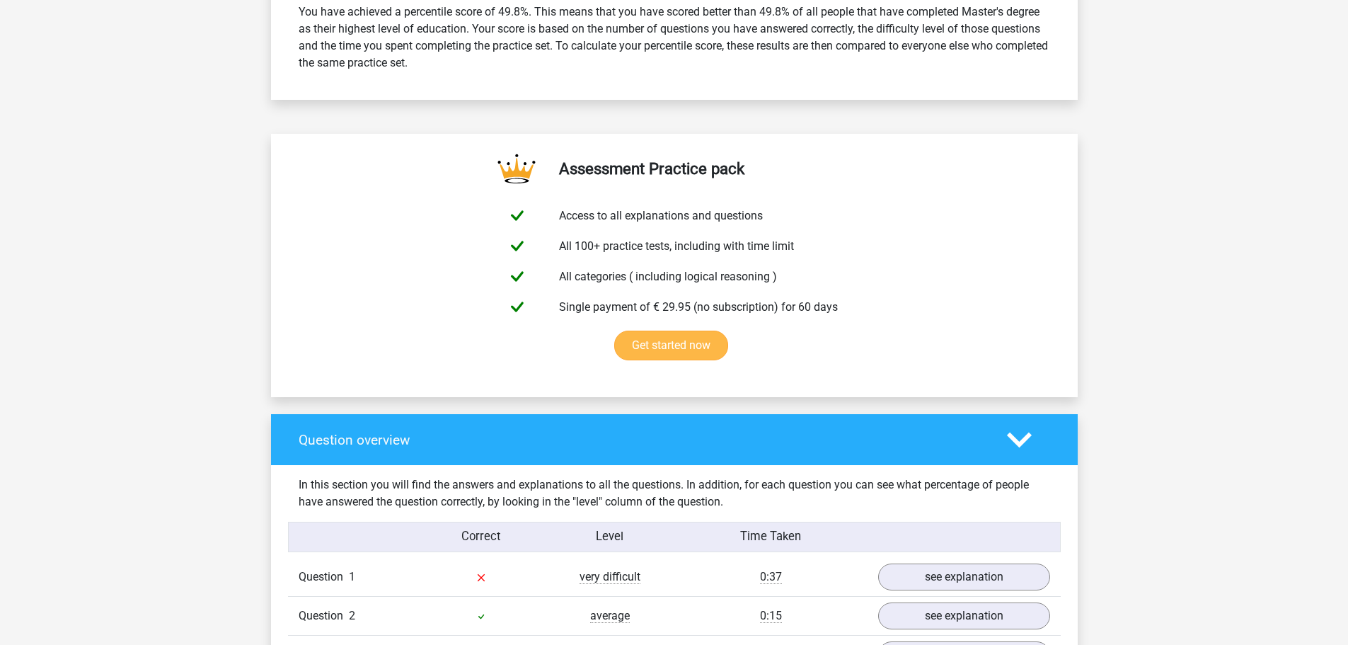
scroll to position [920, 0]
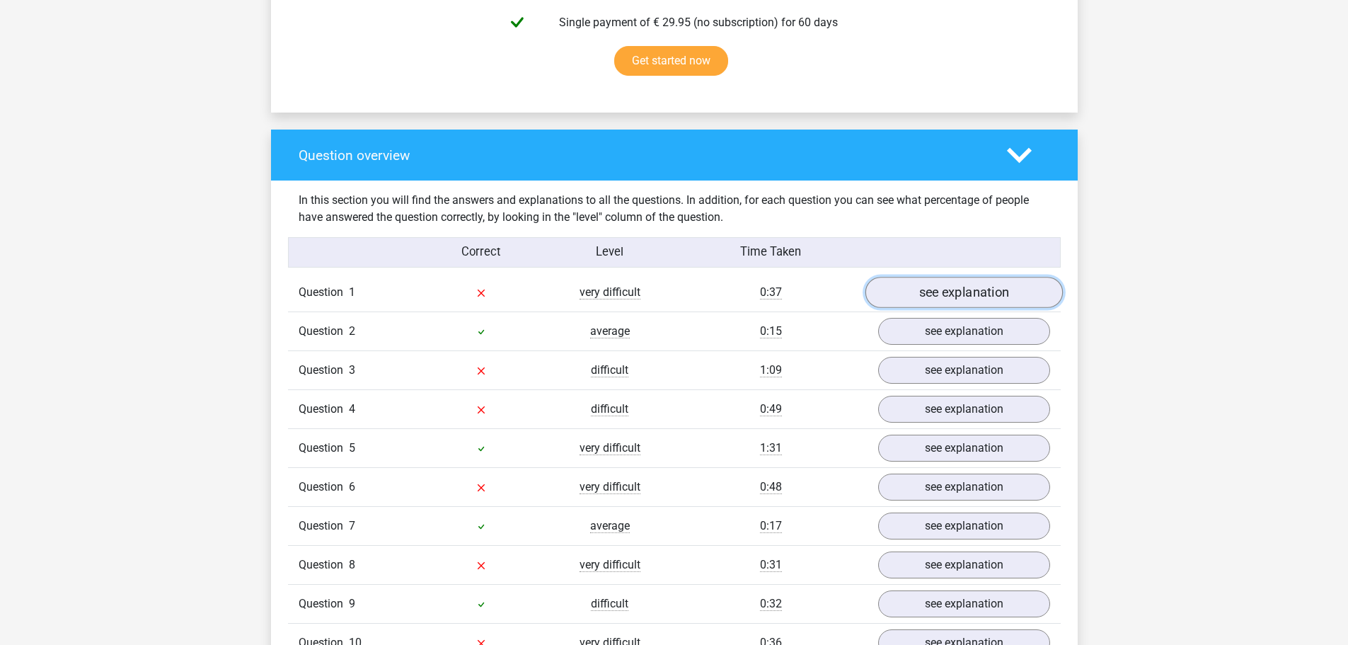
click at [949, 295] on link "see explanation" at bounding box center [963, 292] width 197 height 31
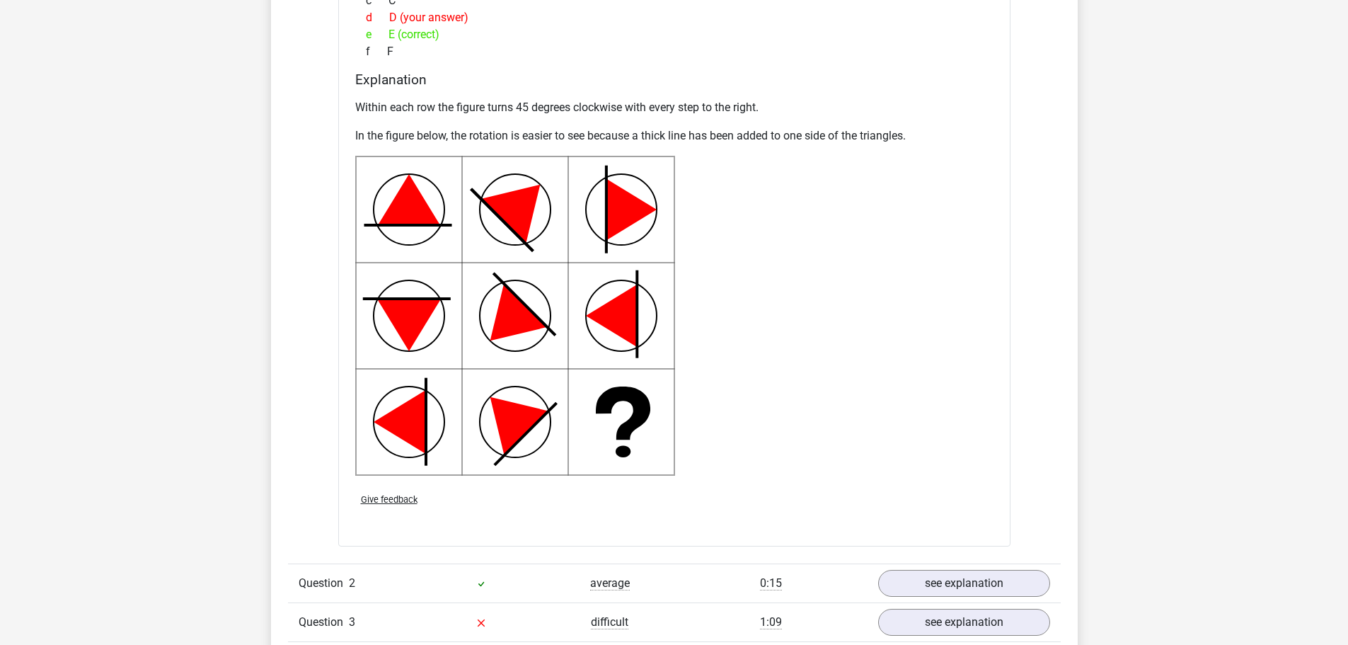
scroll to position [1911, 0]
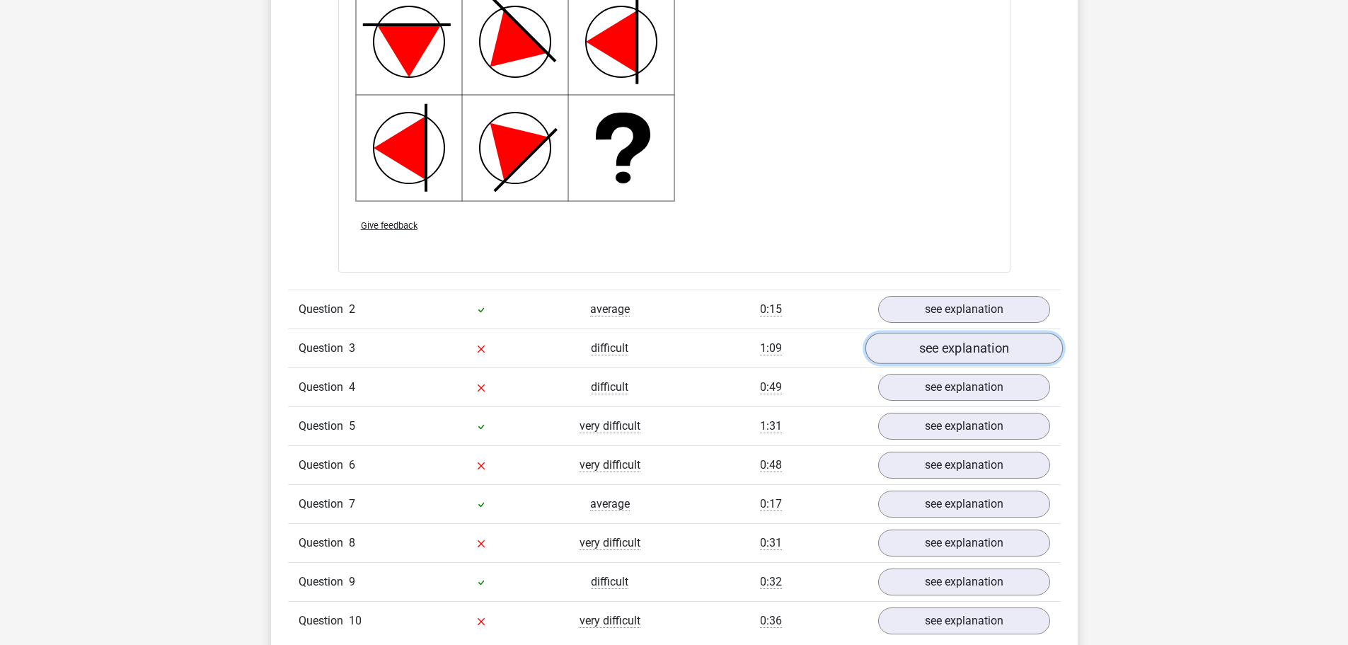
click at [988, 353] on link "see explanation" at bounding box center [963, 348] width 197 height 31
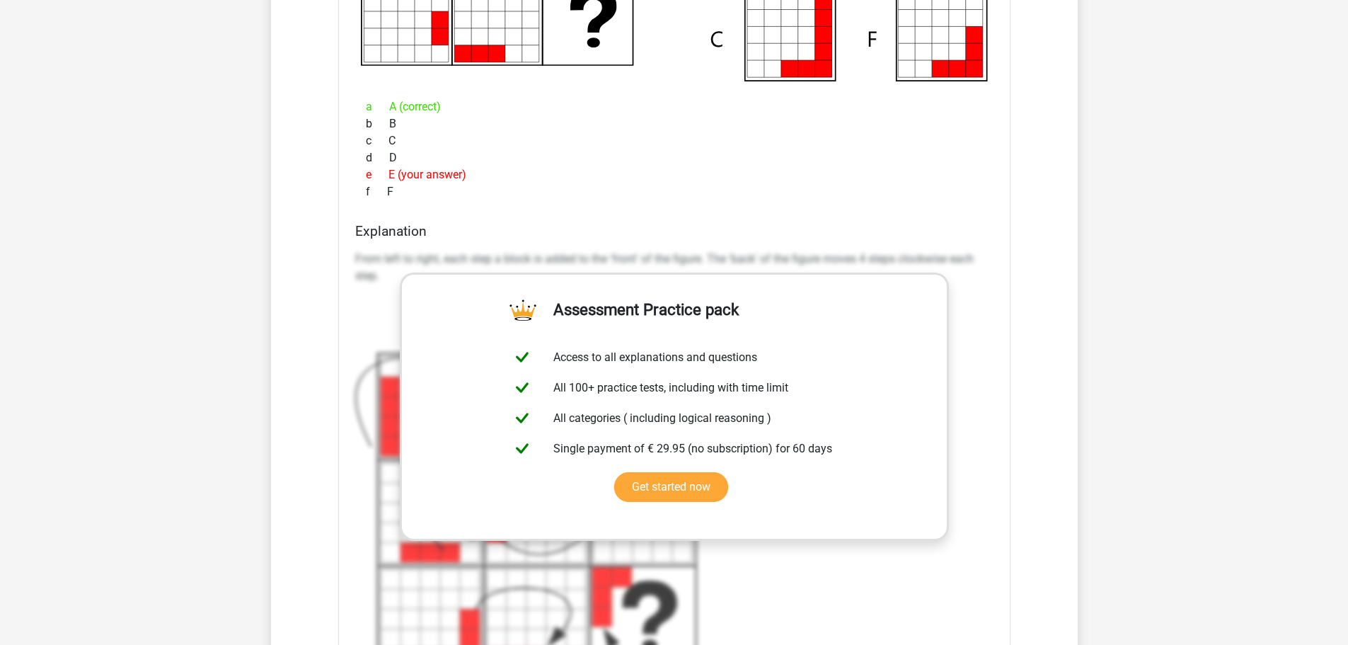
scroll to position [2548, 0]
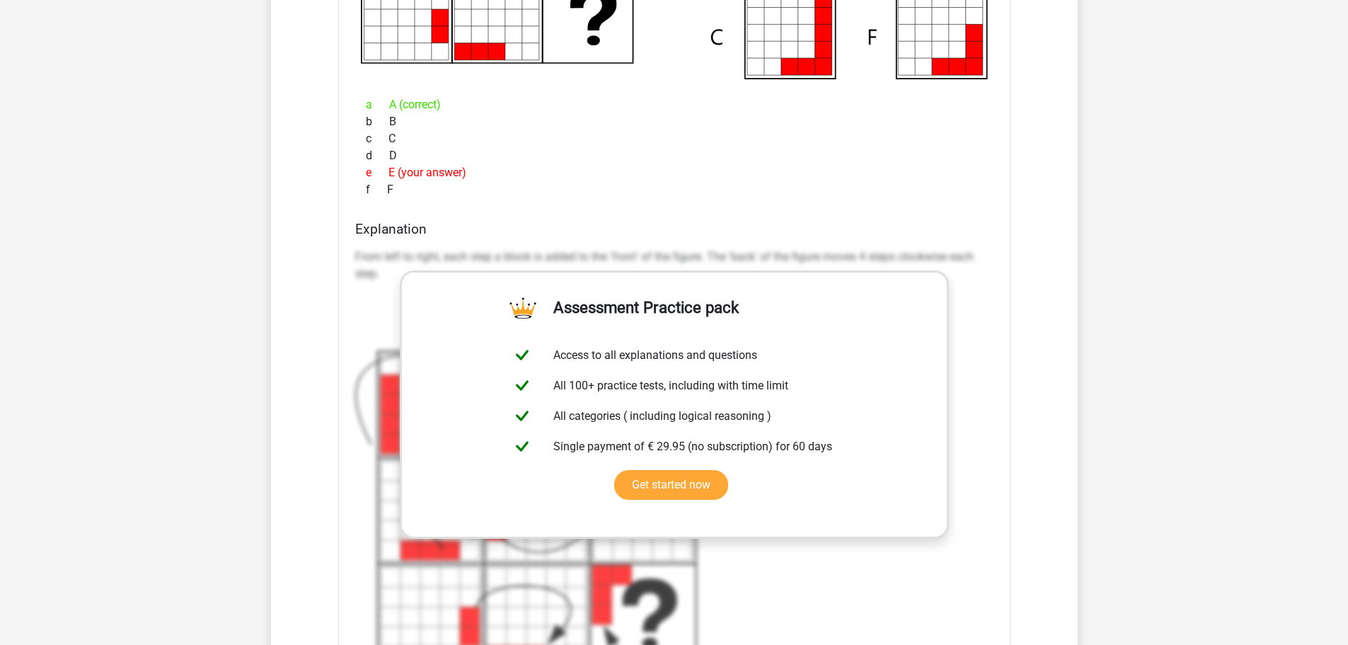
click at [692, 182] on div "f F" at bounding box center [674, 189] width 638 height 17
